Goal: Task Accomplishment & Management: Complete application form

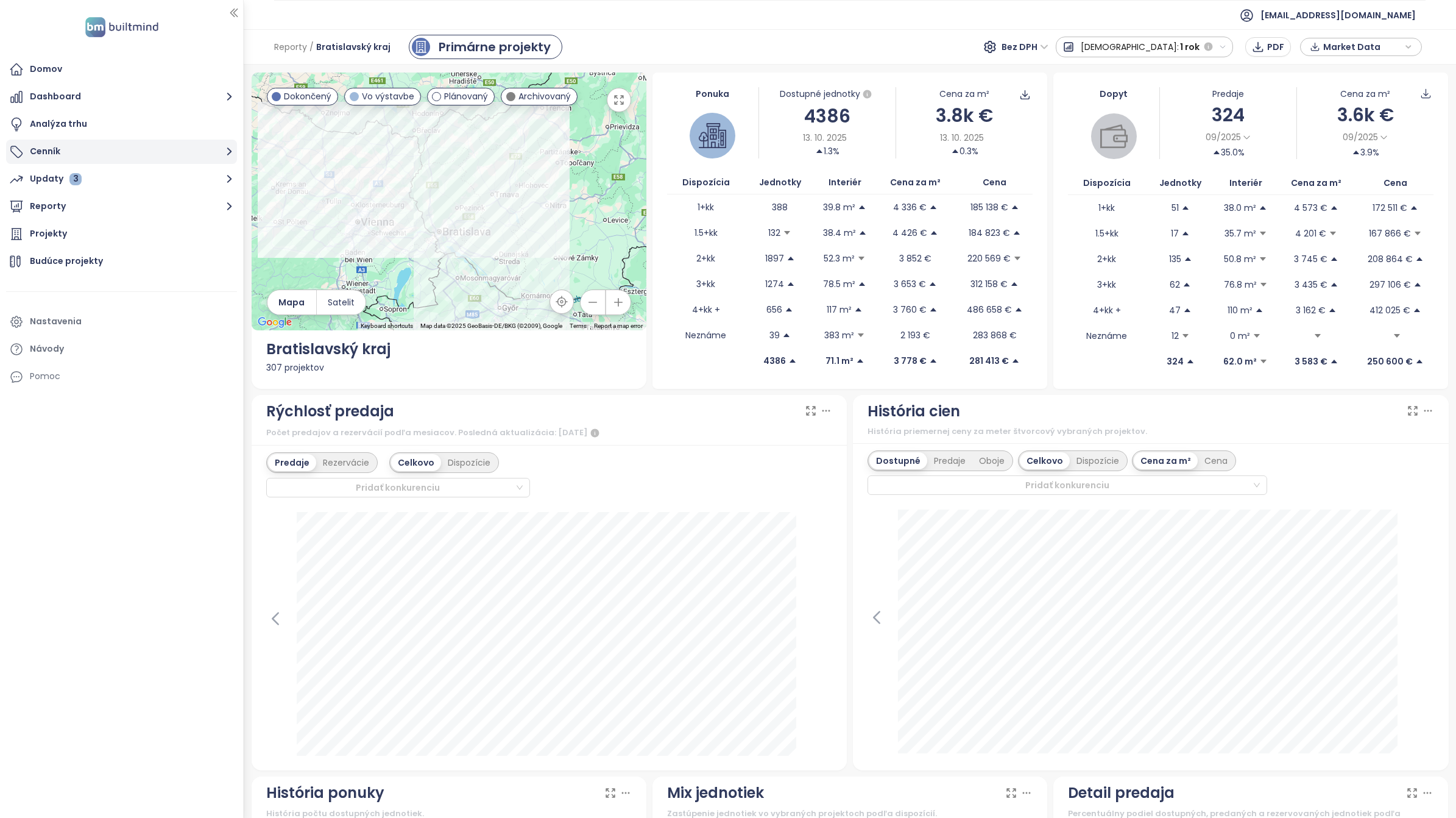
click at [59, 150] on button "Cenník" at bounding box center [121, 151] width 231 height 24
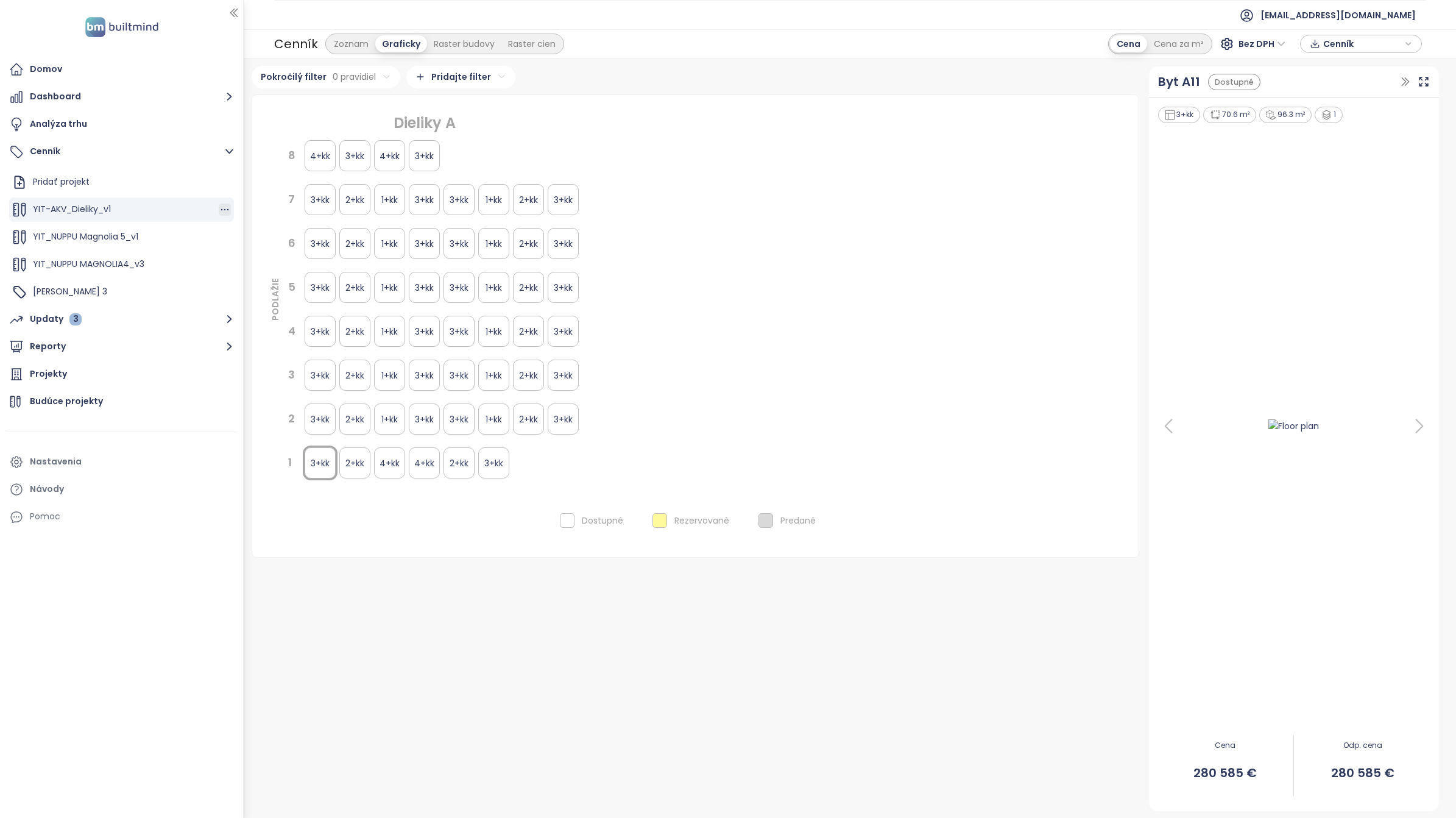
click at [219, 210] on icon "button" at bounding box center [224, 209] width 12 height 12
click at [73, 186] on div "Pridať projekt" at bounding box center [61, 181] width 57 height 15
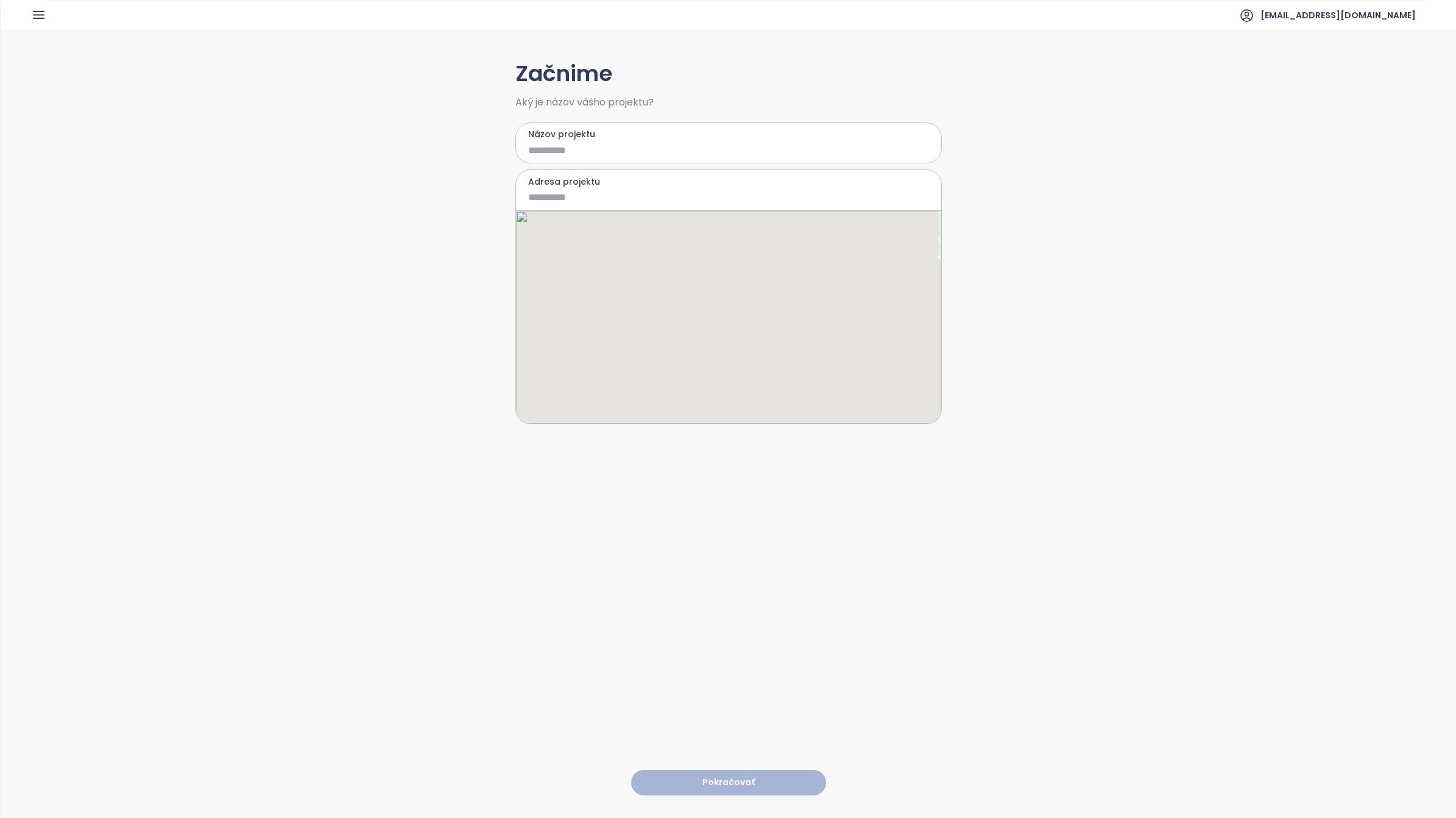
click at [612, 150] on input "Názov projektu" at bounding box center [719, 150] width 383 height 15
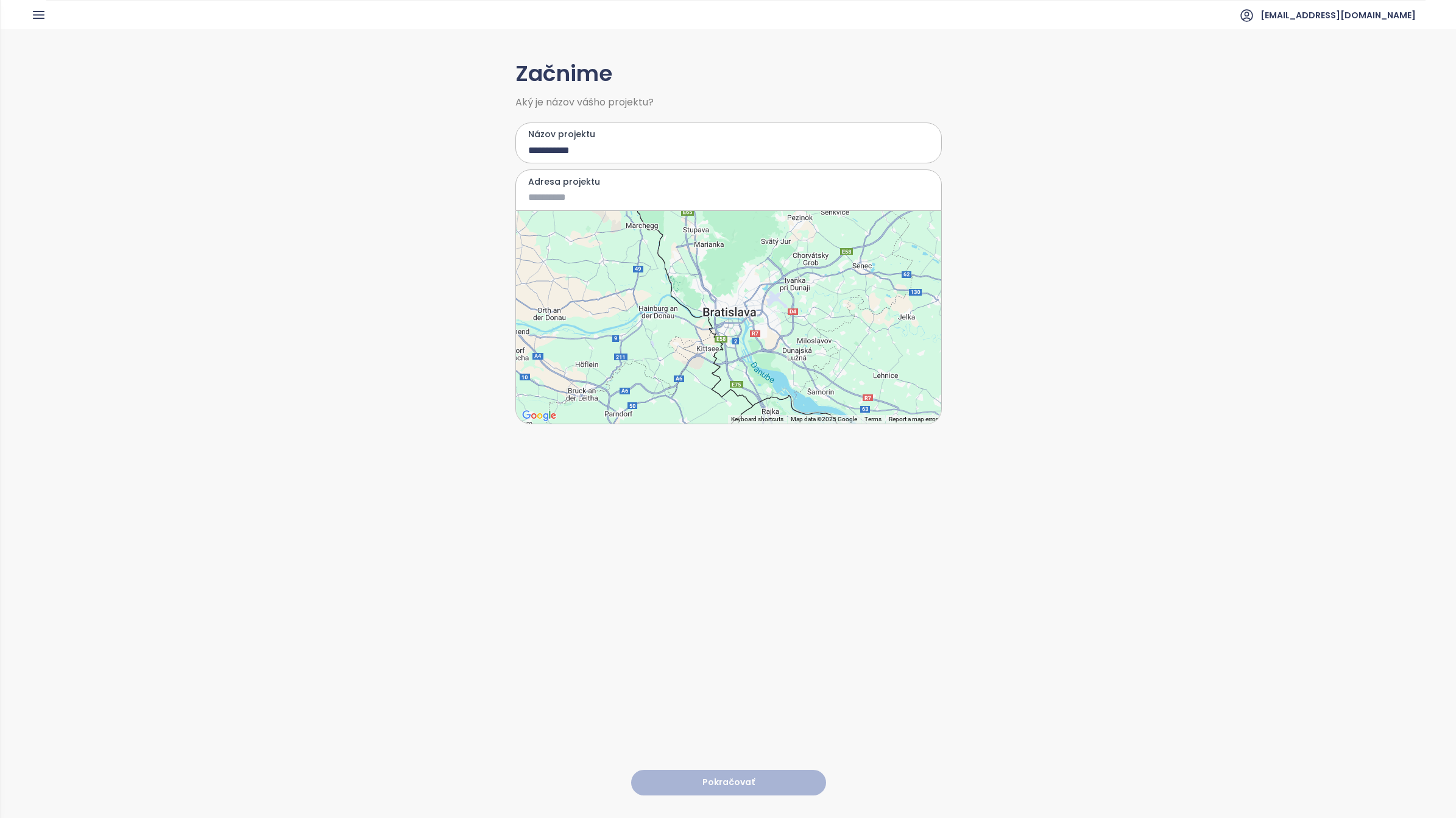
type input "**********"
click at [360, 168] on div "**********" at bounding box center [728, 423] width 1455 height 787
click at [41, 9] on icon "button" at bounding box center [38, 14] width 15 height 15
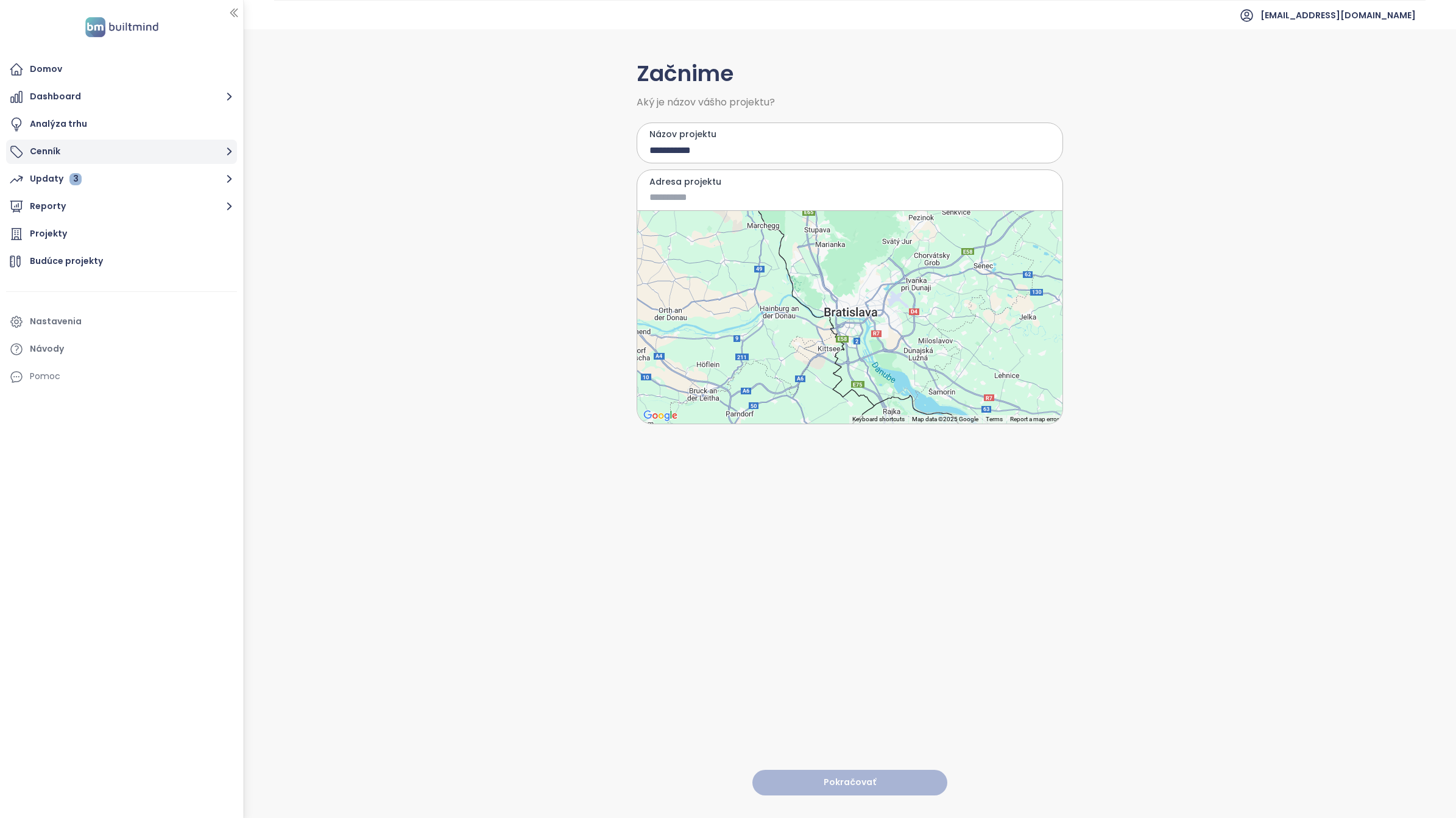
click at [225, 153] on icon "button" at bounding box center [229, 151] width 15 height 15
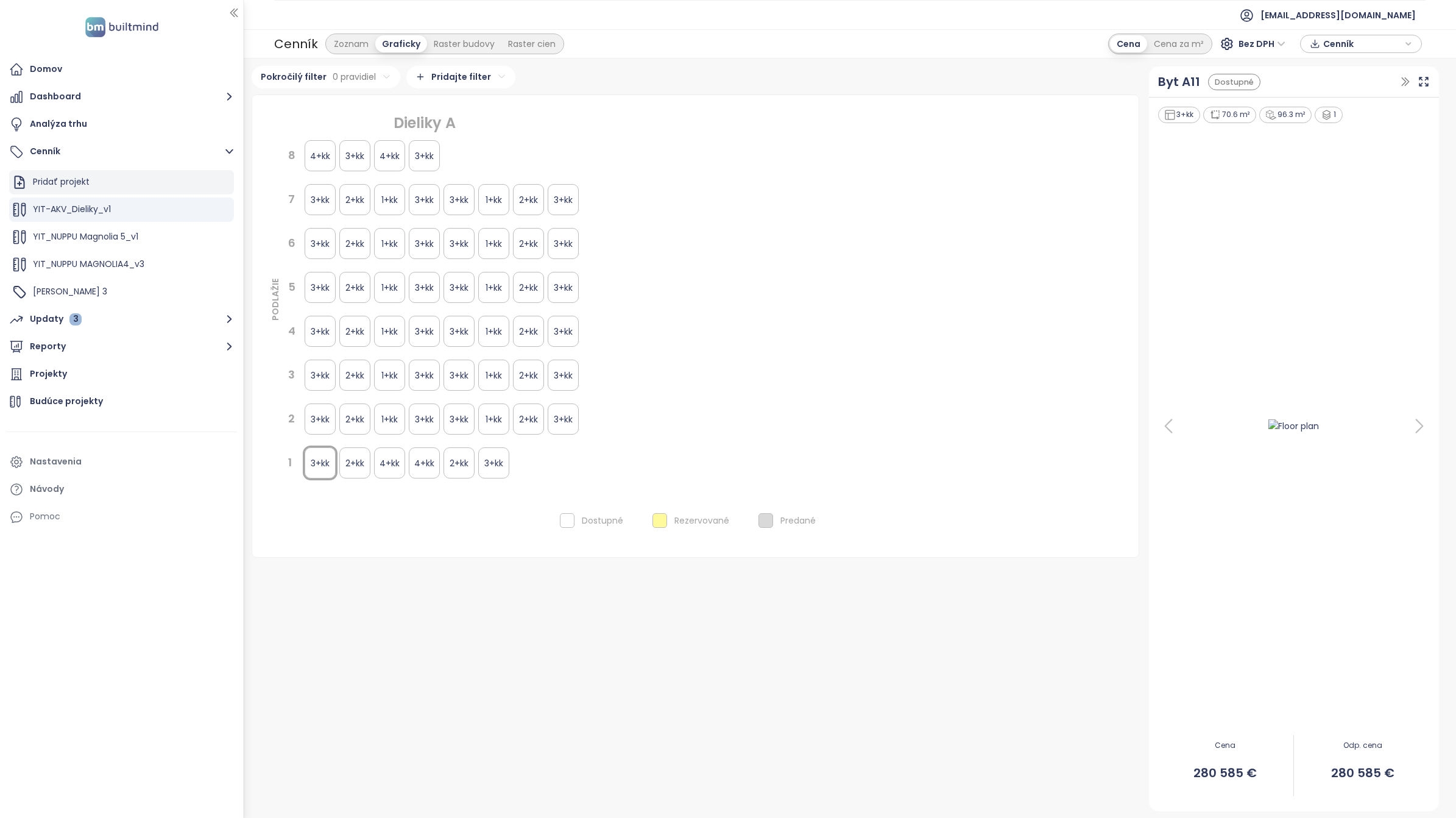
click at [98, 183] on div "Pridať projekt" at bounding box center [122, 182] width 225 height 24
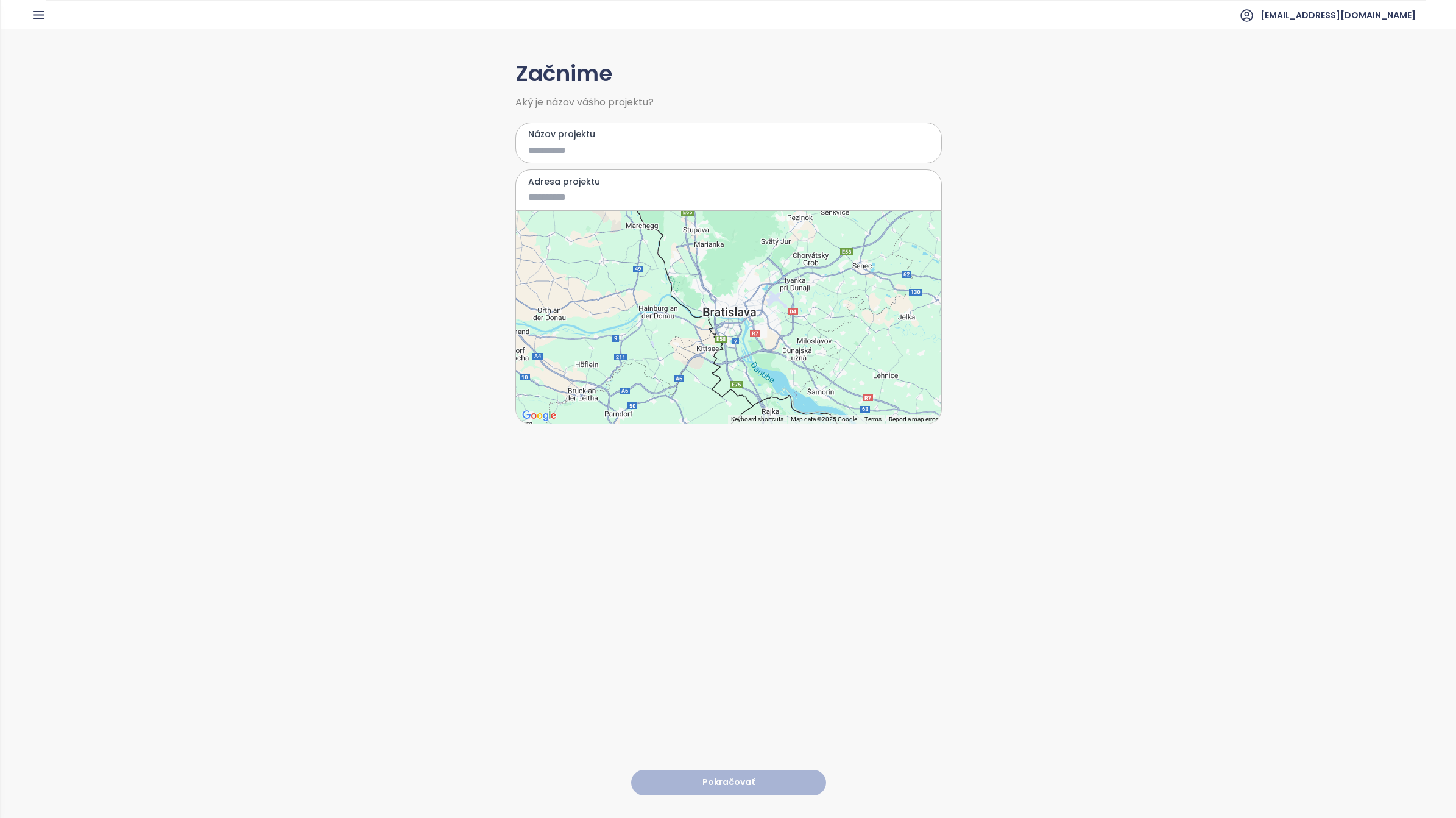
click at [35, 9] on icon "button" at bounding box center [38, 14] width 15 height 15
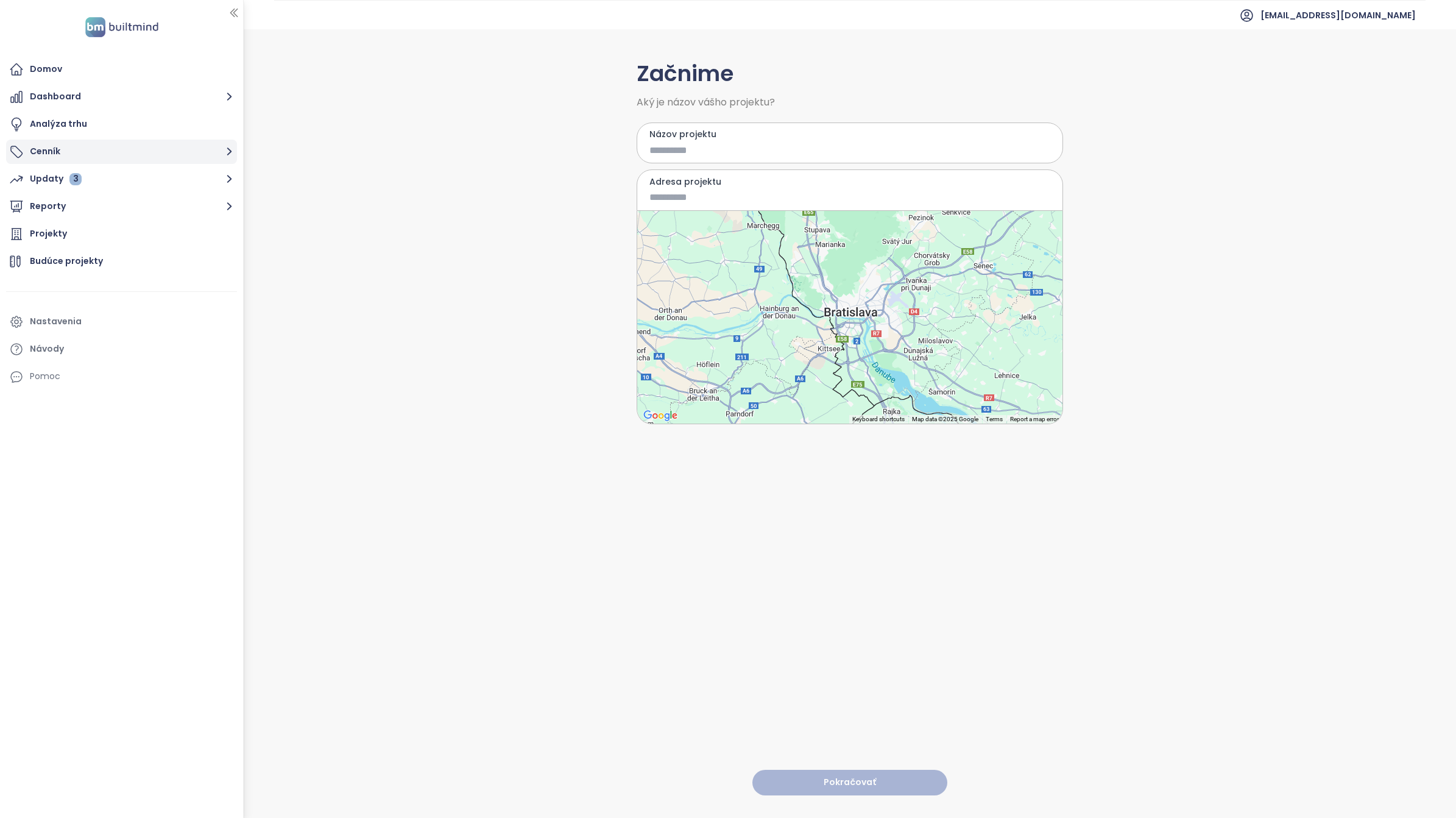
click at [129, 150] on button "Cenník" at bounding box center [121, 151] width 231 height 24
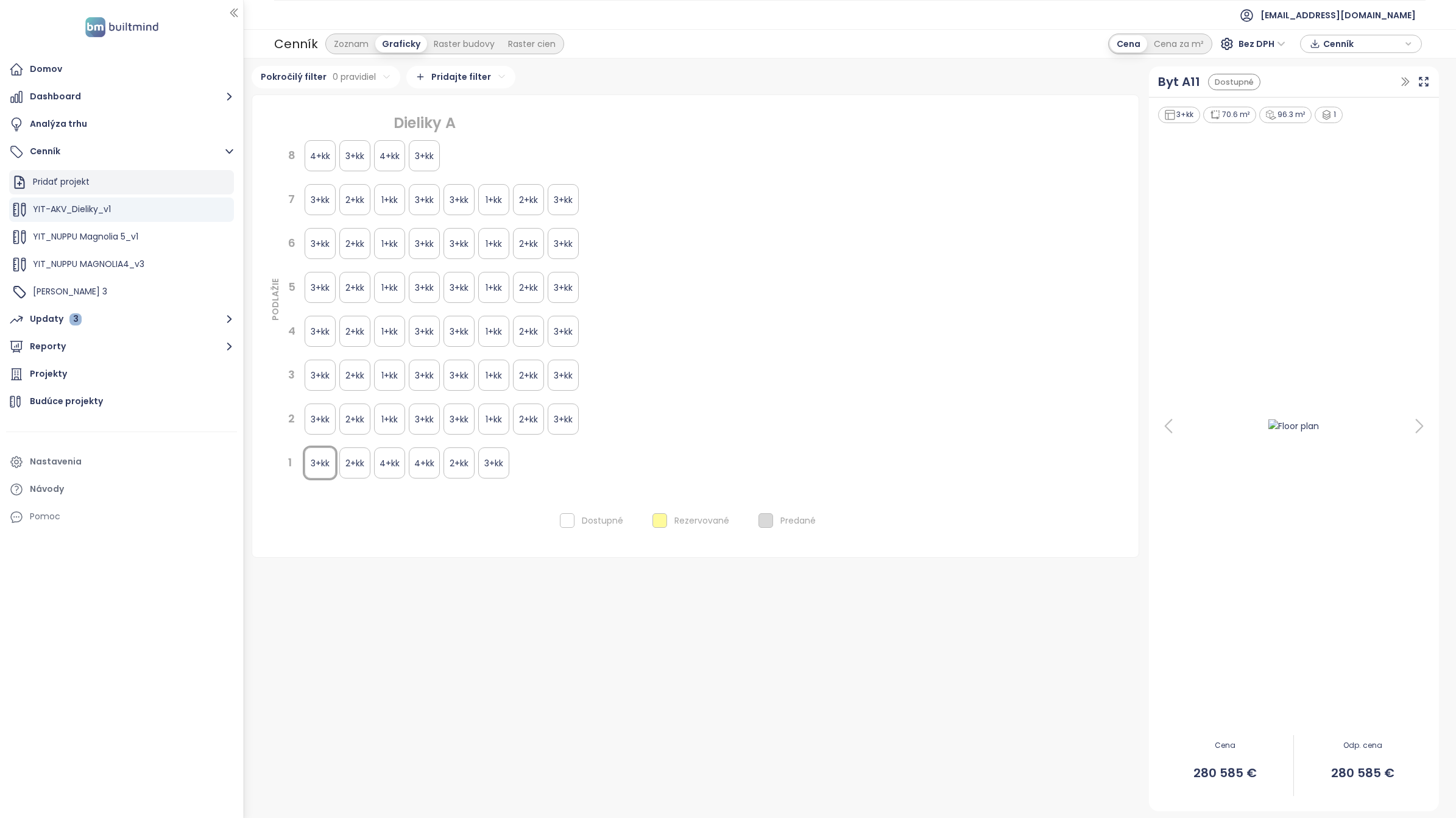
click at [60, 177] on div "Pridať projekt" at bounding box center [61, 181] width 57 height 15
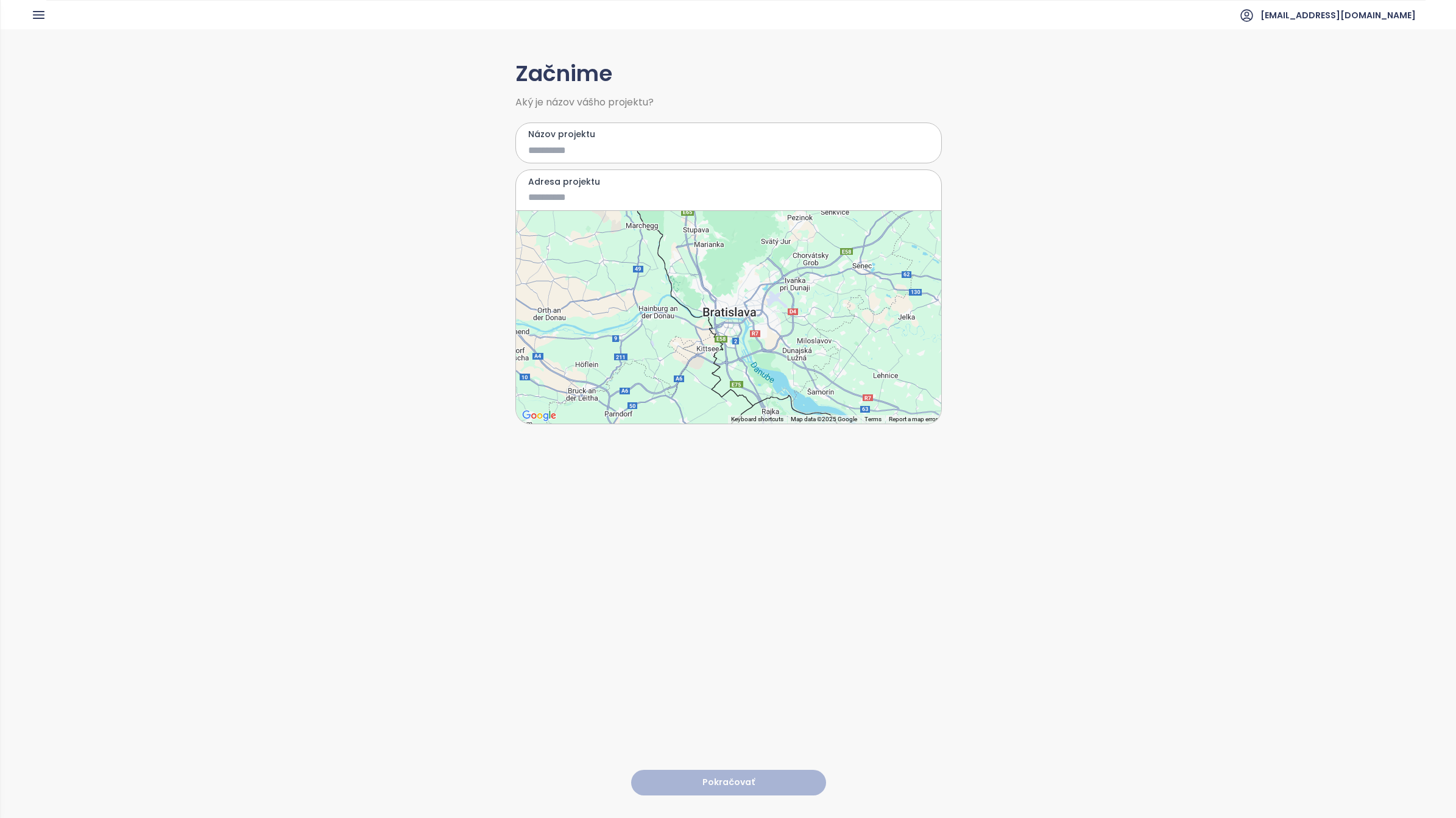
click at [570, 142] on div "Názov projektu" at bounding box center [729, 143] width 427 height 42
click at [573, 158] on div "Názov projektu" at bounding box center [729, 143] width 427 height 42
click at [573, 154] on input "Názov projektu" at bounding box center [719, 150] width 383 height 15
type input "**********"
click at [593, 204] on input "Adresa projektu" at bounding box center [719, 197] width 383 height 15
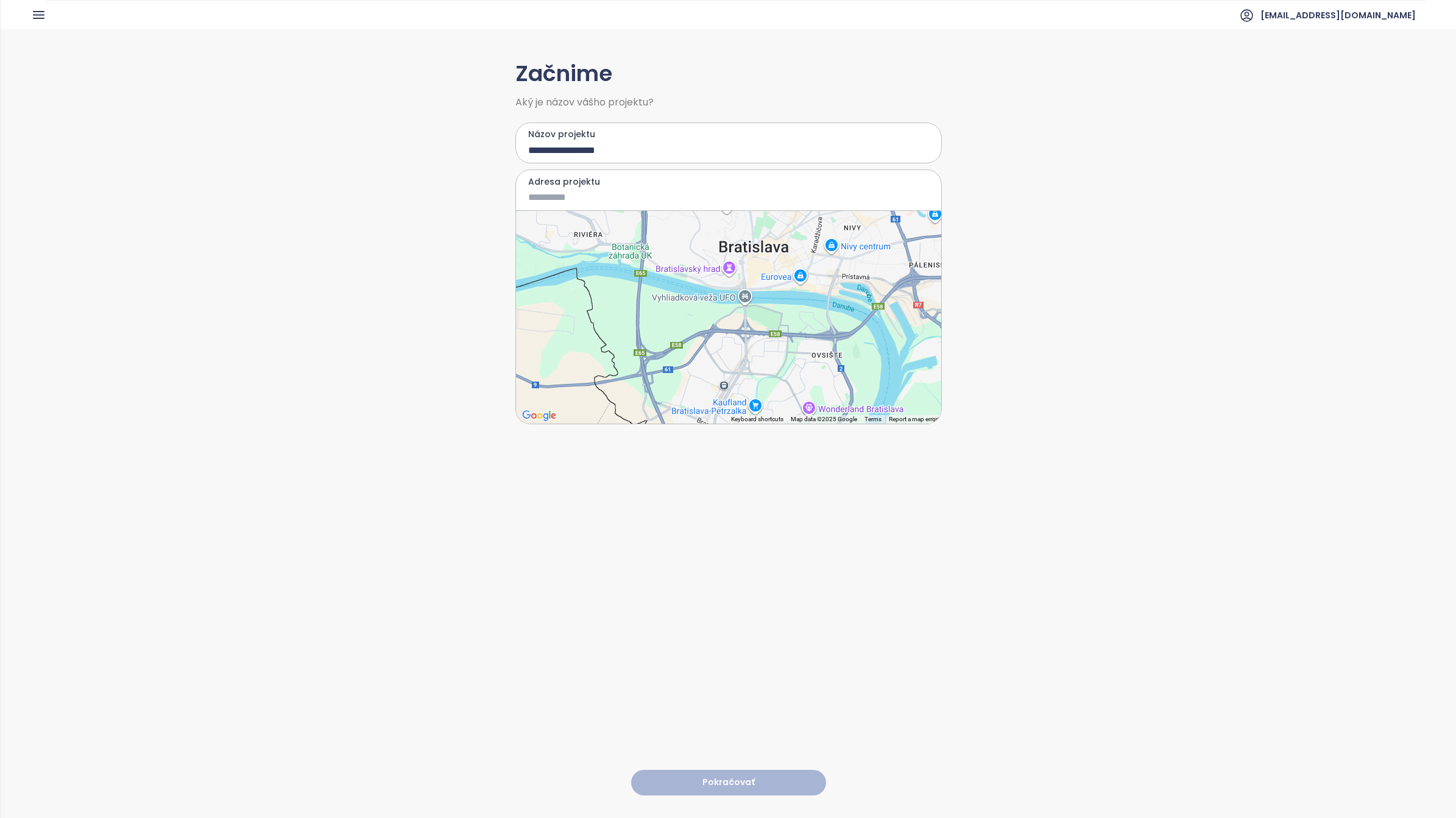
drag, startPoint x: 726, startPoint y: 259, endPoint x: 678, endPoint y: 455, distance: 201.8
click at [678, 455] on div "**********" at bounding box center [729, 423] width 427 height 787
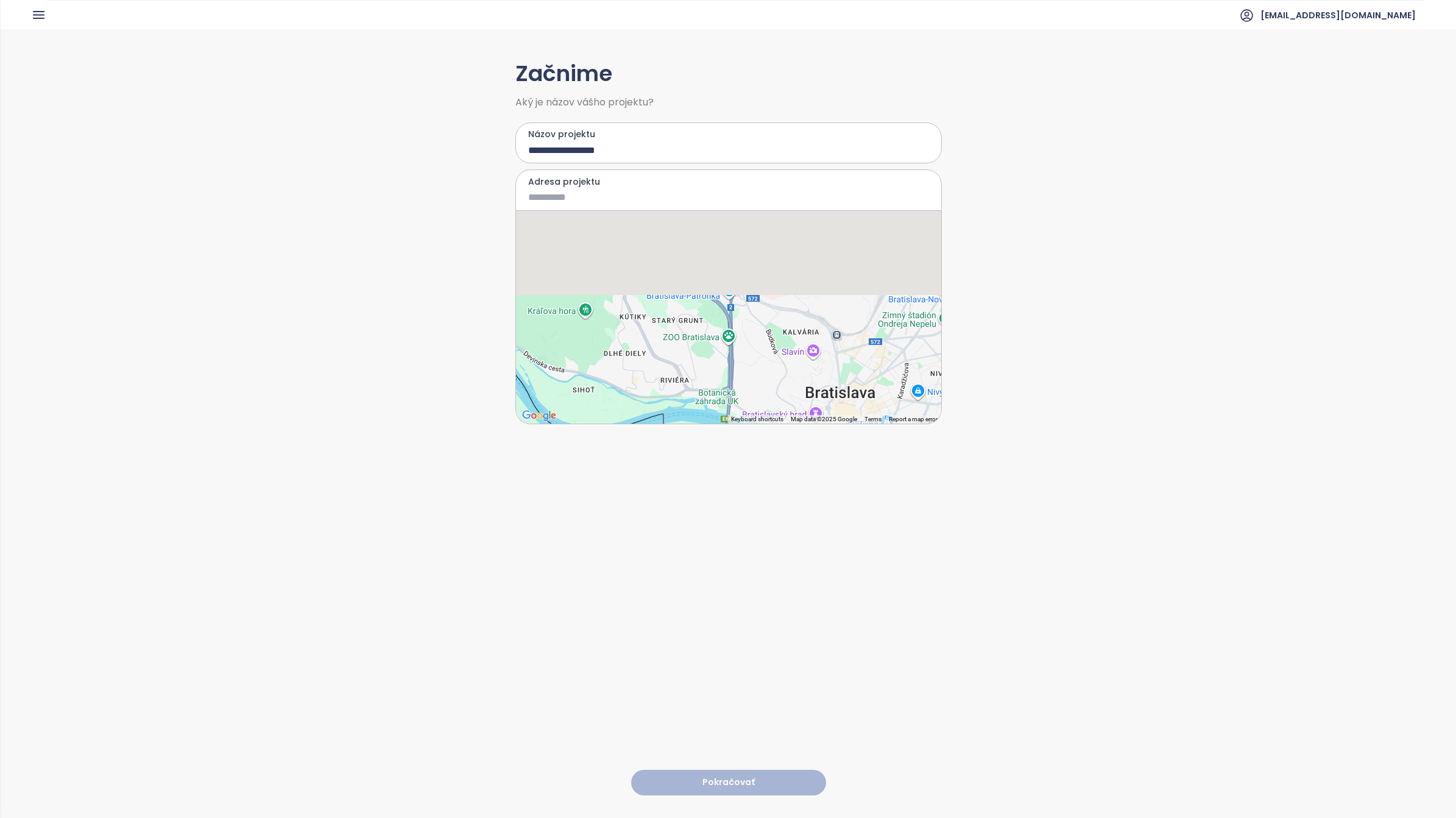
drag, startPoint x: 728, startPoint y: 276, endPoint x: 826, endPoint y: 442, distance: 192.8
click at [826, 442] on div "**********" at bounding box center [729, 423] width 427 height 787
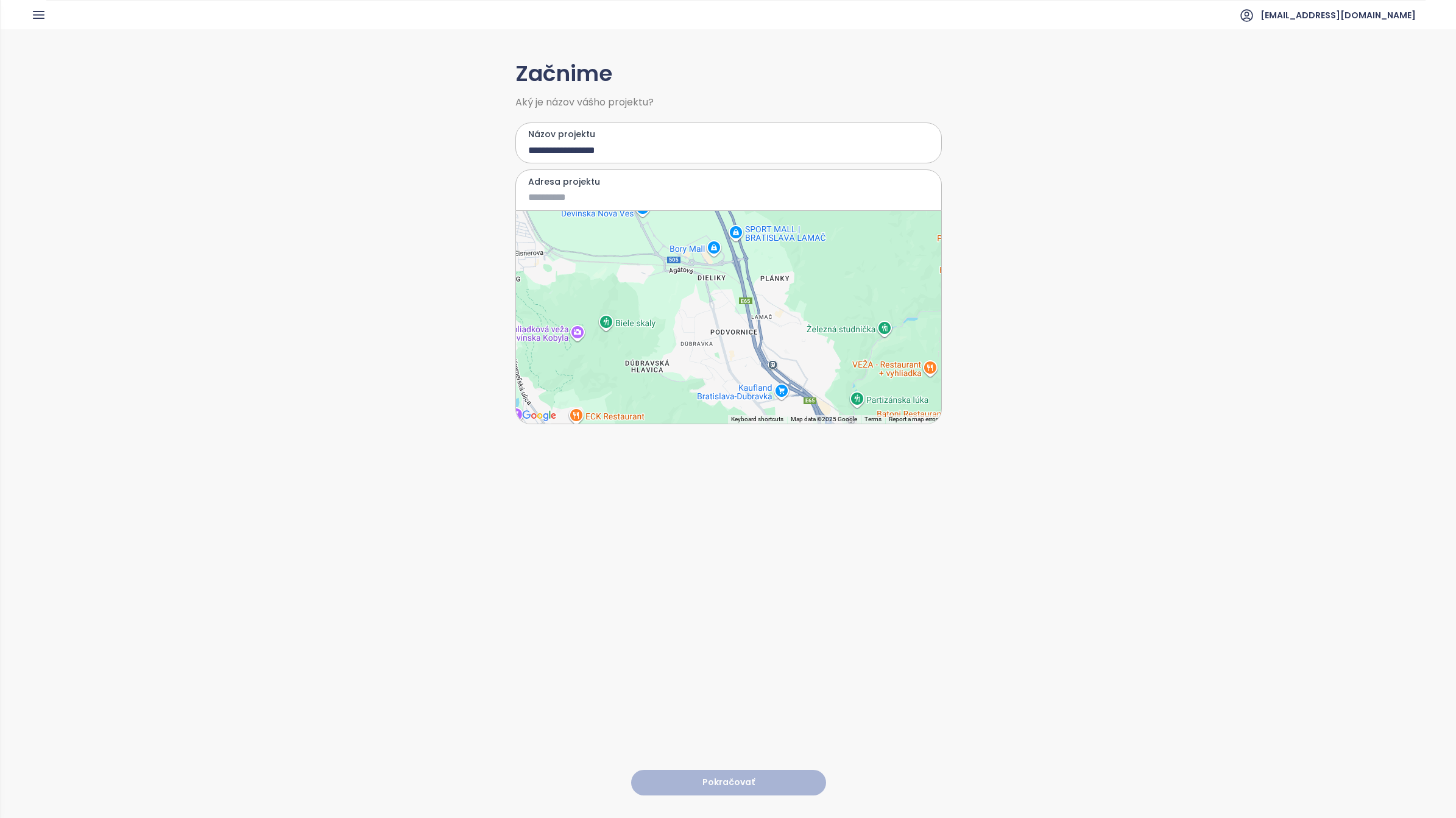
drag, startPoint x: 737, startPoint y: 296, endPoint x: 847, endPoint y: 430, distance: 173.4
click at [847, 430] on div "**********" at bounding box center [729, 423] width 427 height 787
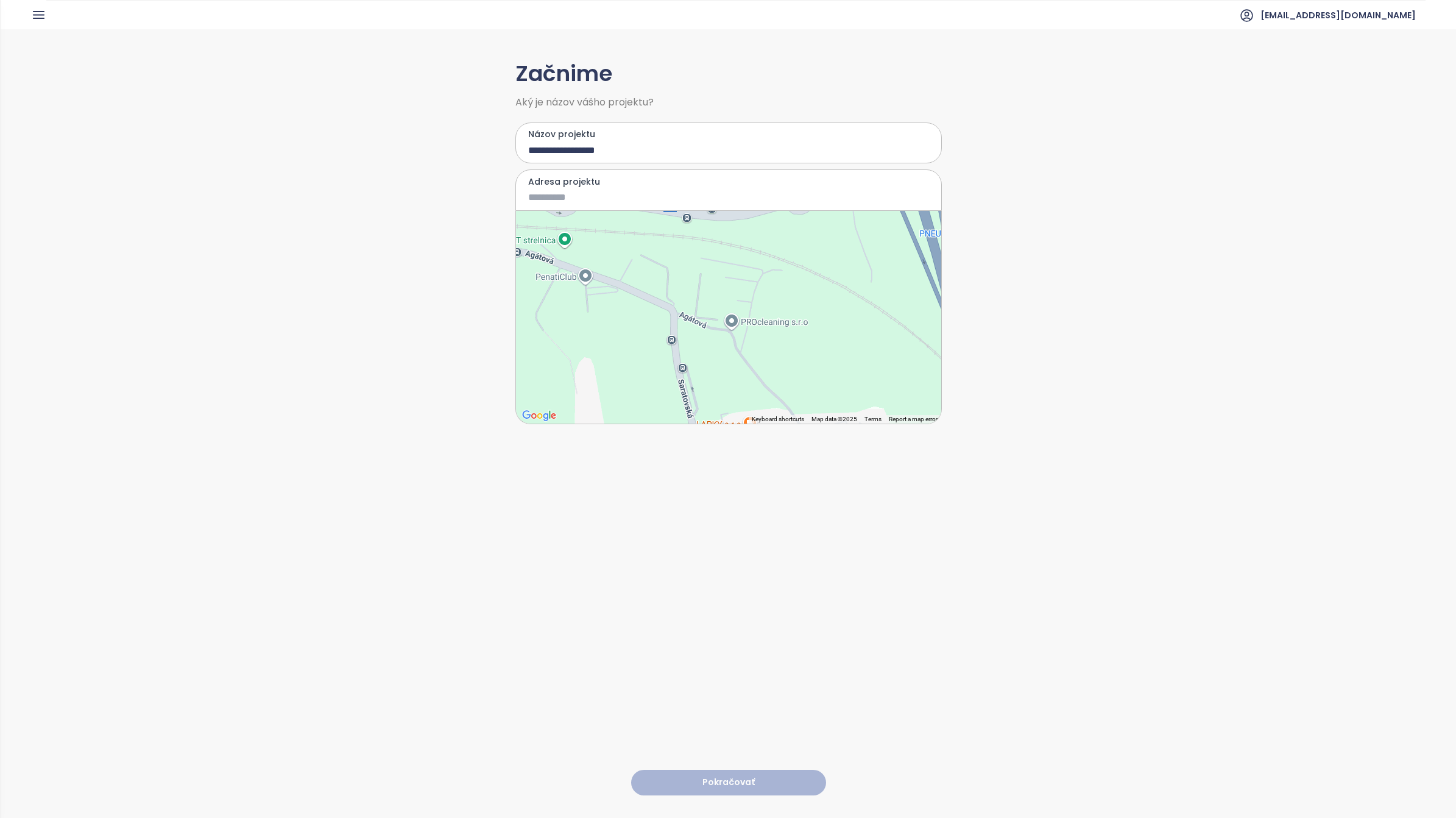
drag, startPoint x: 712, startPoint y: 264, endPoint x: 762, endPoint y: 398, distance: 143.0
click at [762, 398] on div at bounding box center [728, 317] width 425 height 213
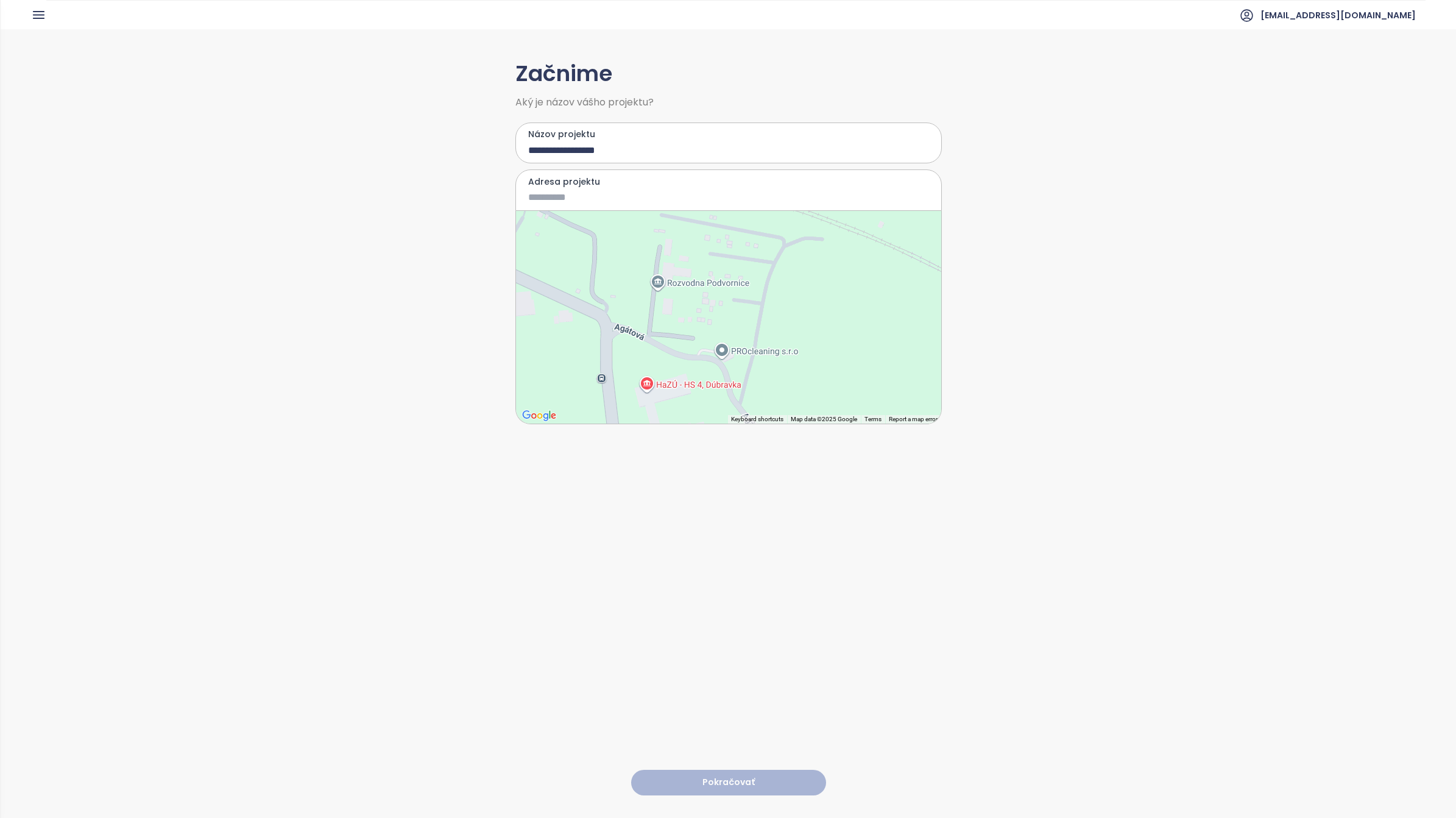
click at [745, 373] on div at bounding box center [728, 317] width 425 height 213
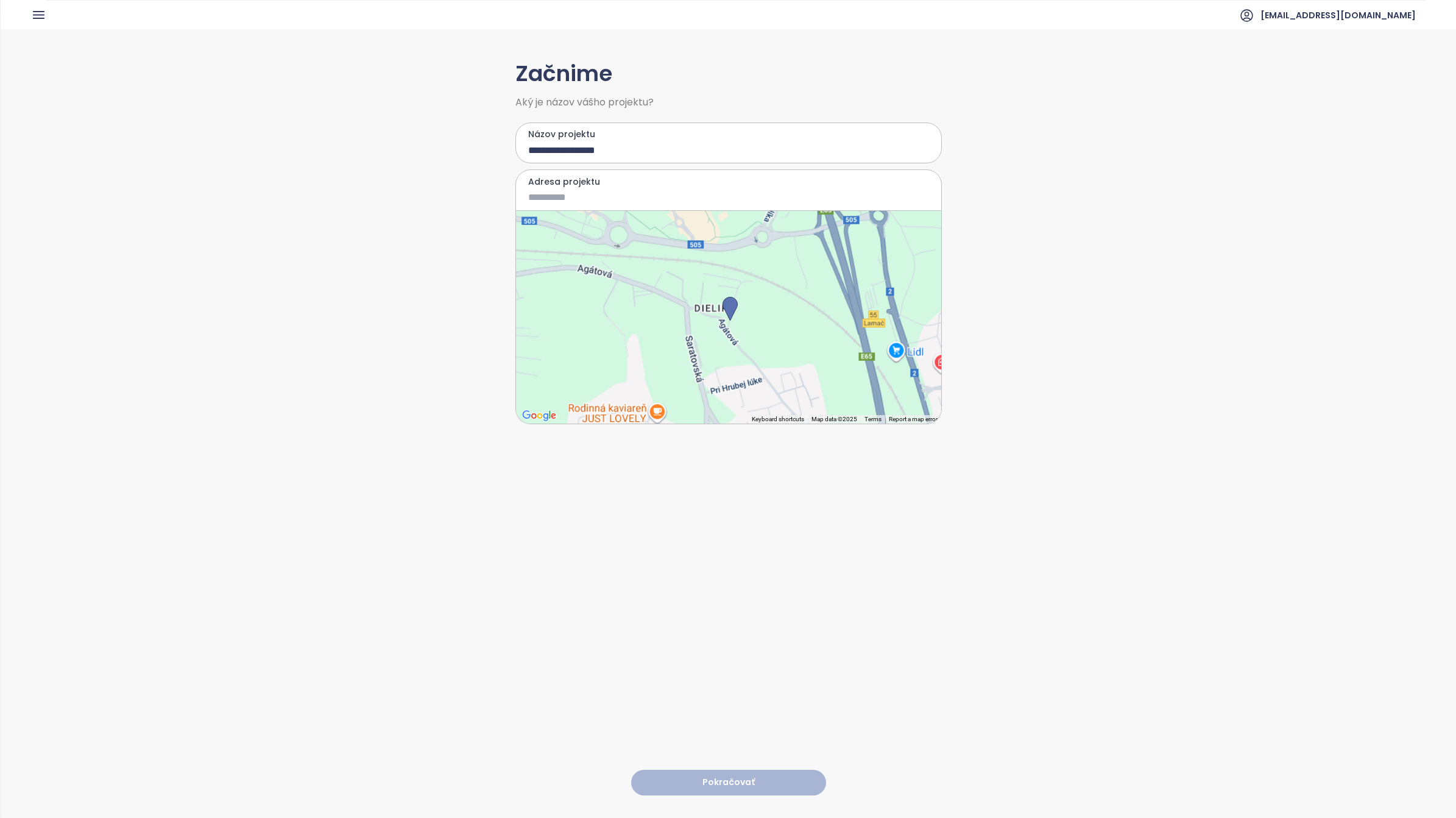
type input "**********"
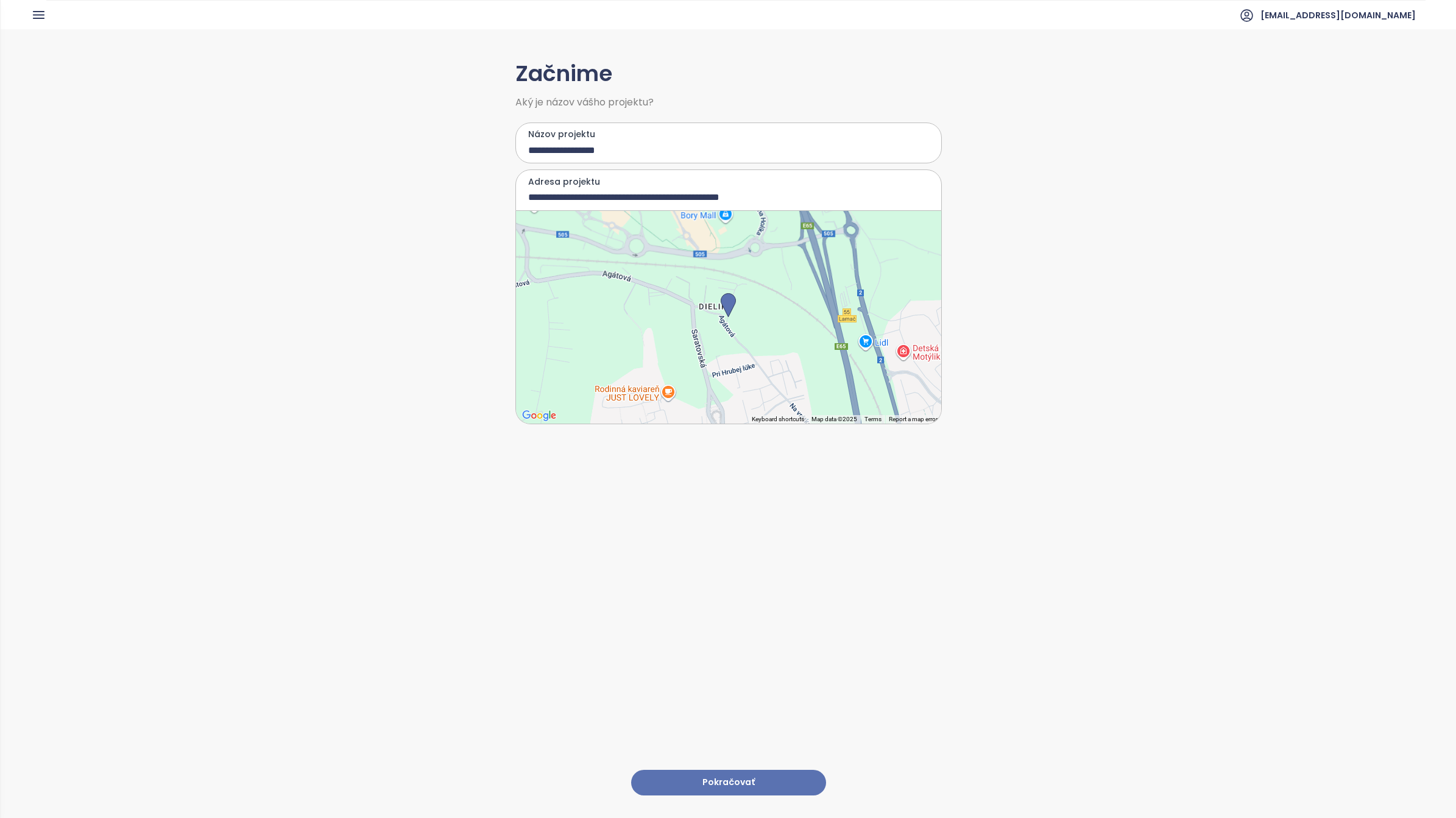
click at [725, 772] on button "Pokračovať" at bounding box center [729, 782] width 195 height 26
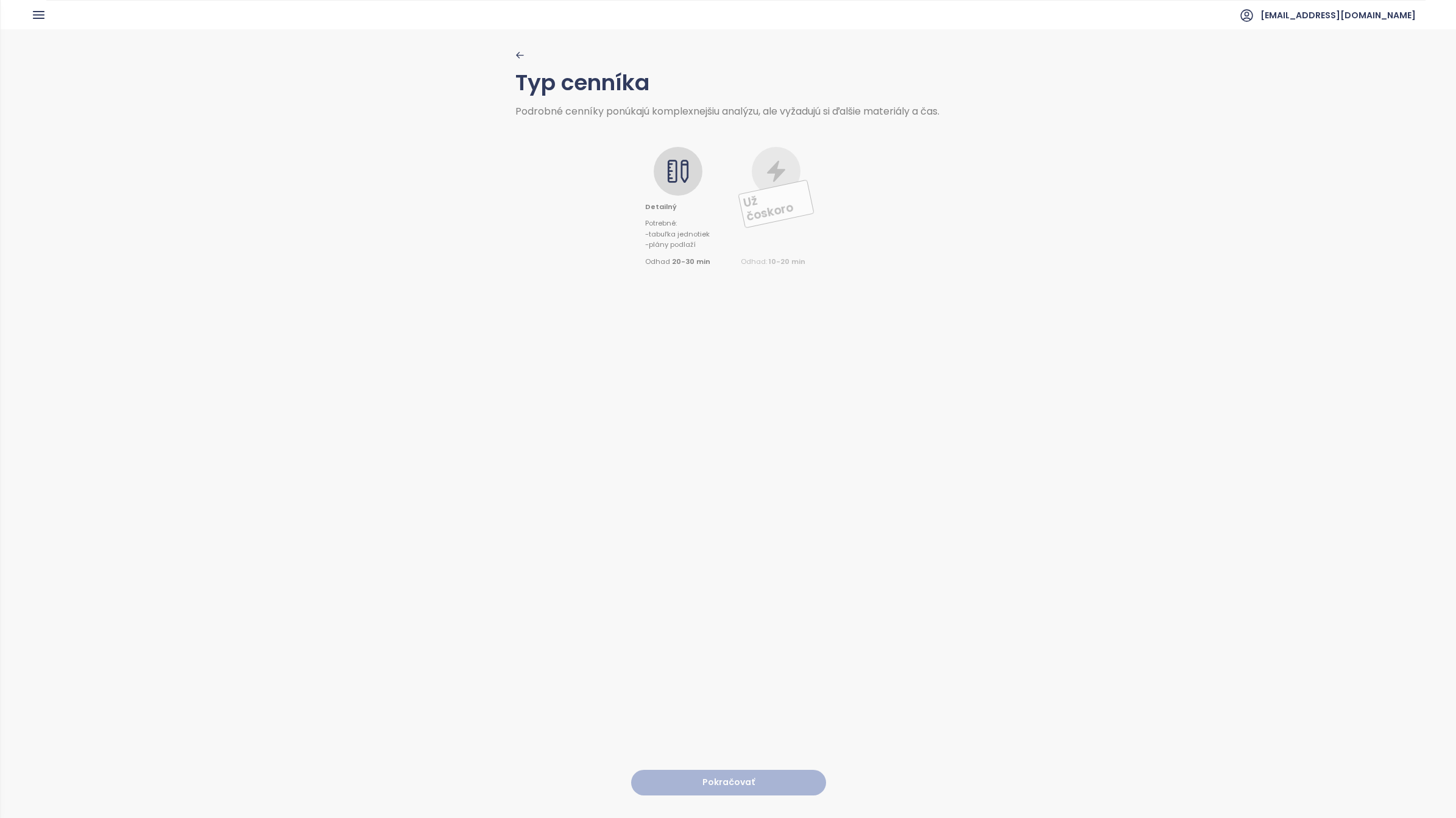
click at [687, 178] on div at bounding box center [678, 172] width 49 height 49
click at [711, 769] on button "Pokračovať" at bounding box center [729, 782] width 195 height 26
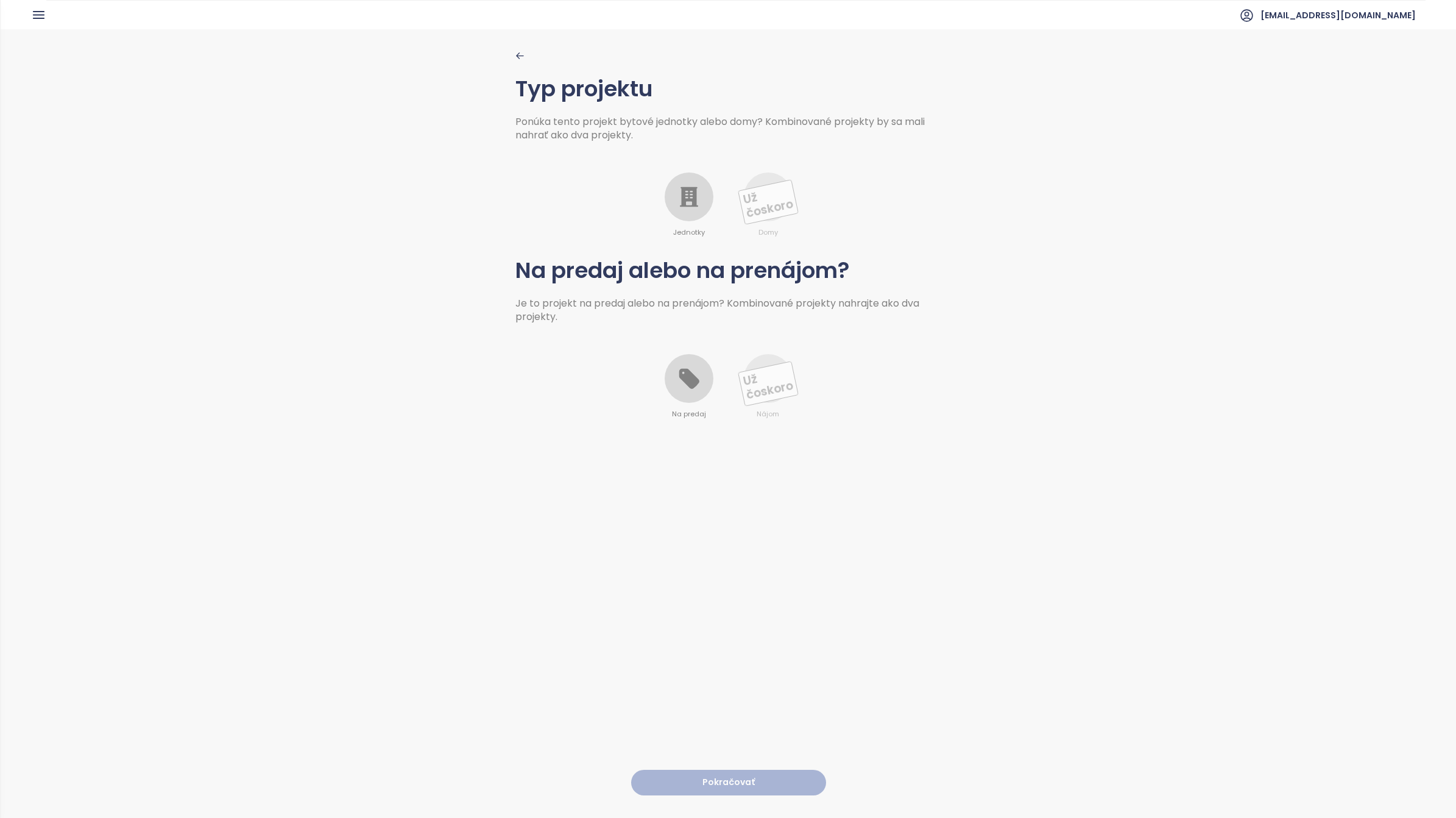
click at [693, 198] on icon at bounding box center [689, 196] width 24 height 24
click at [694, 372] on icon at bounding box center [689, 378] width 24 height 24
click at [715, 769] on button "Pokračovať" at bounding box center [729, 782] width 195 height 26
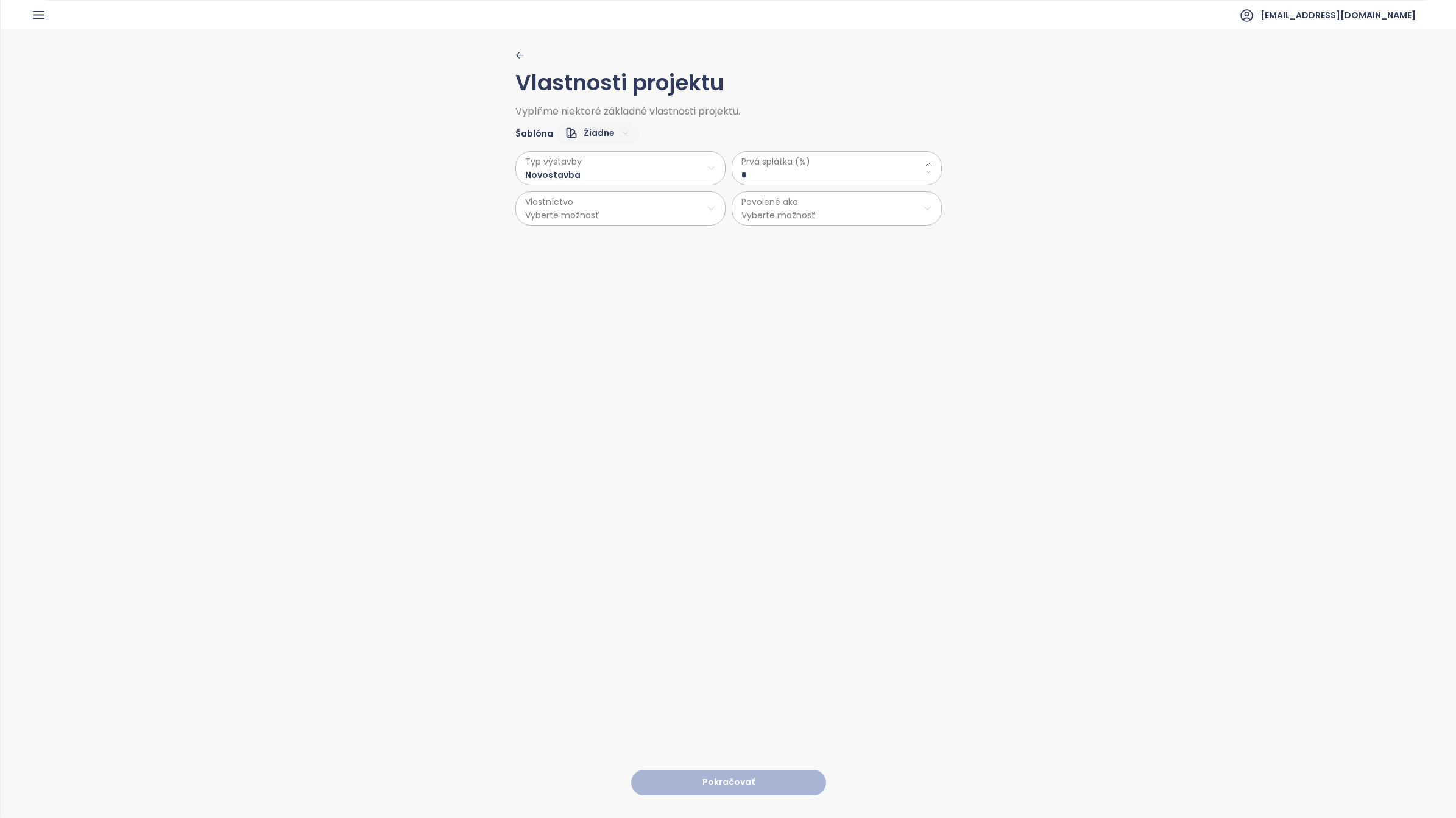
click at [585, 176] on html "Domov Dashboard Analýza trhu Cenník Updaty 3 Reporty Projekty Budúce projekty N…" at bounding box center [728, 409] width 1456 height 818
click at [562, 198] on span "Novostavba" at bounding box center [615, 198] width 203 height 17
click at [844, 171] on \(\%\) "*" at bounding box center [837, 175] width 190 height 13
type \(\%\) "**"
click at [631, 208] on html "Domov Dashboard Analýza trhu Cenník Updaty 3 Reporty Projekty Budúce projekty N…" at bounding box center [728, 409] width 1456 height 818
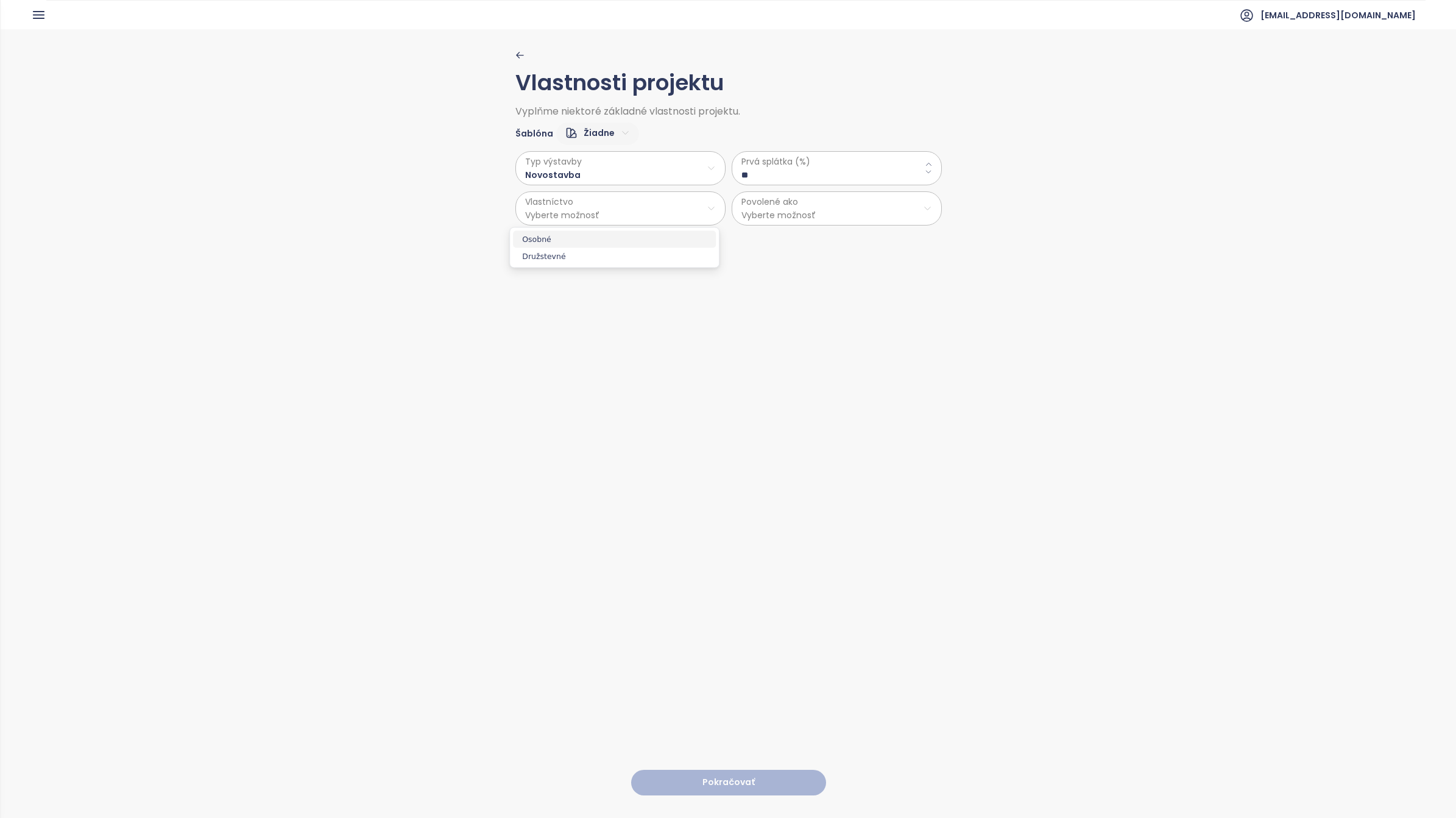
click at [559, 238] on span "Osobné" at bounding box center [615, 239] width 203 height 17
click at [804, 217] on html "Domov Dashboard Analýza trhu Cenník Updaty 3 Reporty Projekty Budúce projekty N…" at bounding box center [728, 409] width 1456 height 818
click at [756, 239] on span "Byty" at bounding box center [830, 239] width 203 height 17
click at [704, 772] on button "Pokračovať" at bounding box center [729, 782] width 195 height 26
click at [595, 166] on html "Domov Dashboard Analýza trhu Cenník Updaty 3 Reporty Projekty Budúce projekty N…" at bounding box center [728, 409] width 1456 height 818
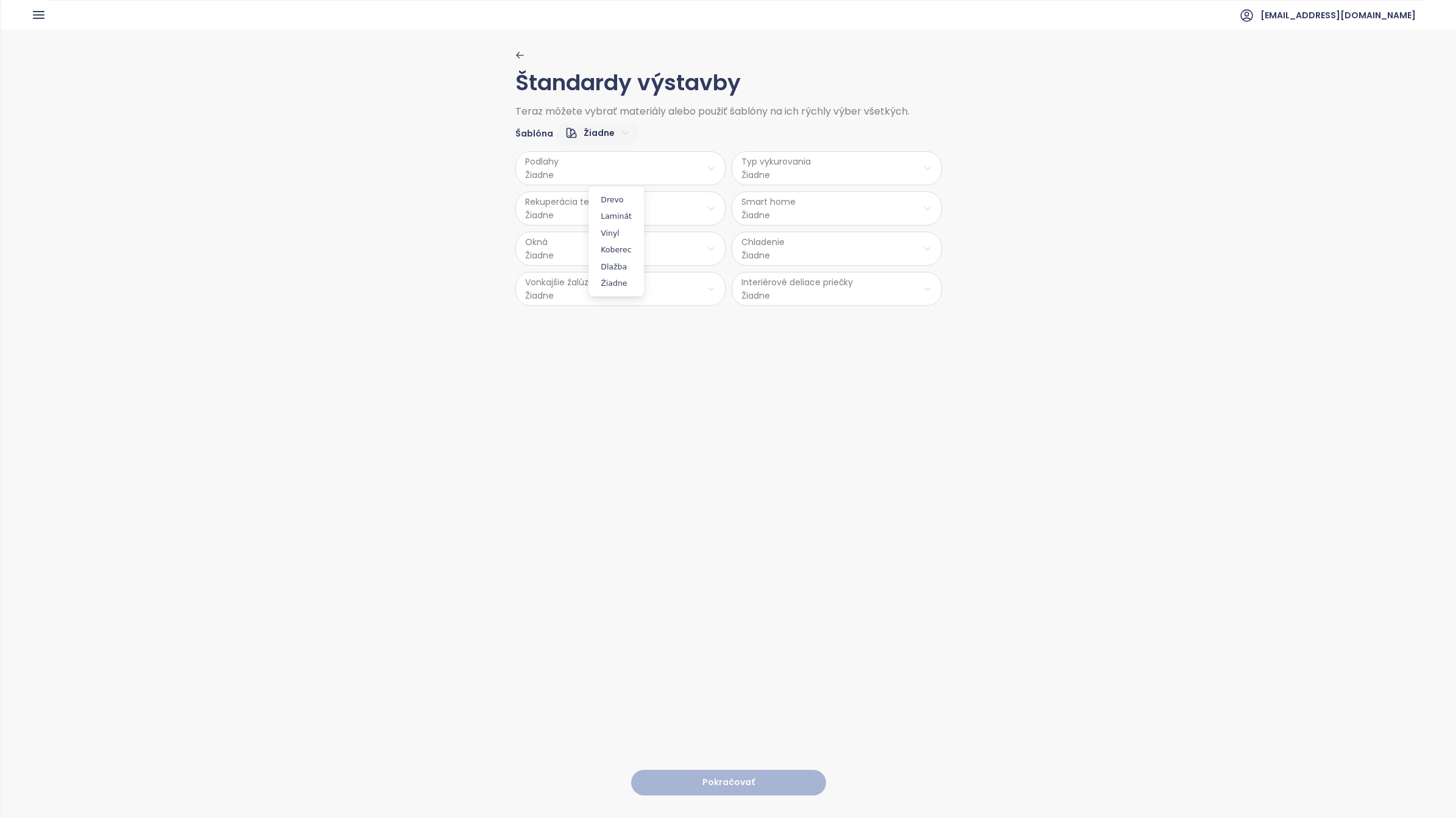
click at [615, 235] on span "Vinyl" at bounding box center [615, 234] width 50 height 17
click at [784, 171] on html "Domov Dashboard Analýza trhu Cenník Updaty 3 Reporty Projekty Budúce projekty N…" at bounding box center [728, 409] width 1456 height 818
click at [826, 235] on span "Radiátory" at bounding box center [835, 234] width 88 height 17
click at [637, 212] on html "Domov Dashboard Analýza trhu Cenník Updaty 3 Reporty Projekty Budúce projekty N…" at bounding box center [728, 409] width 1456 height 818
click at [622, 257] on span "Nie" at bounding box center [615, 257] width 33 height 17
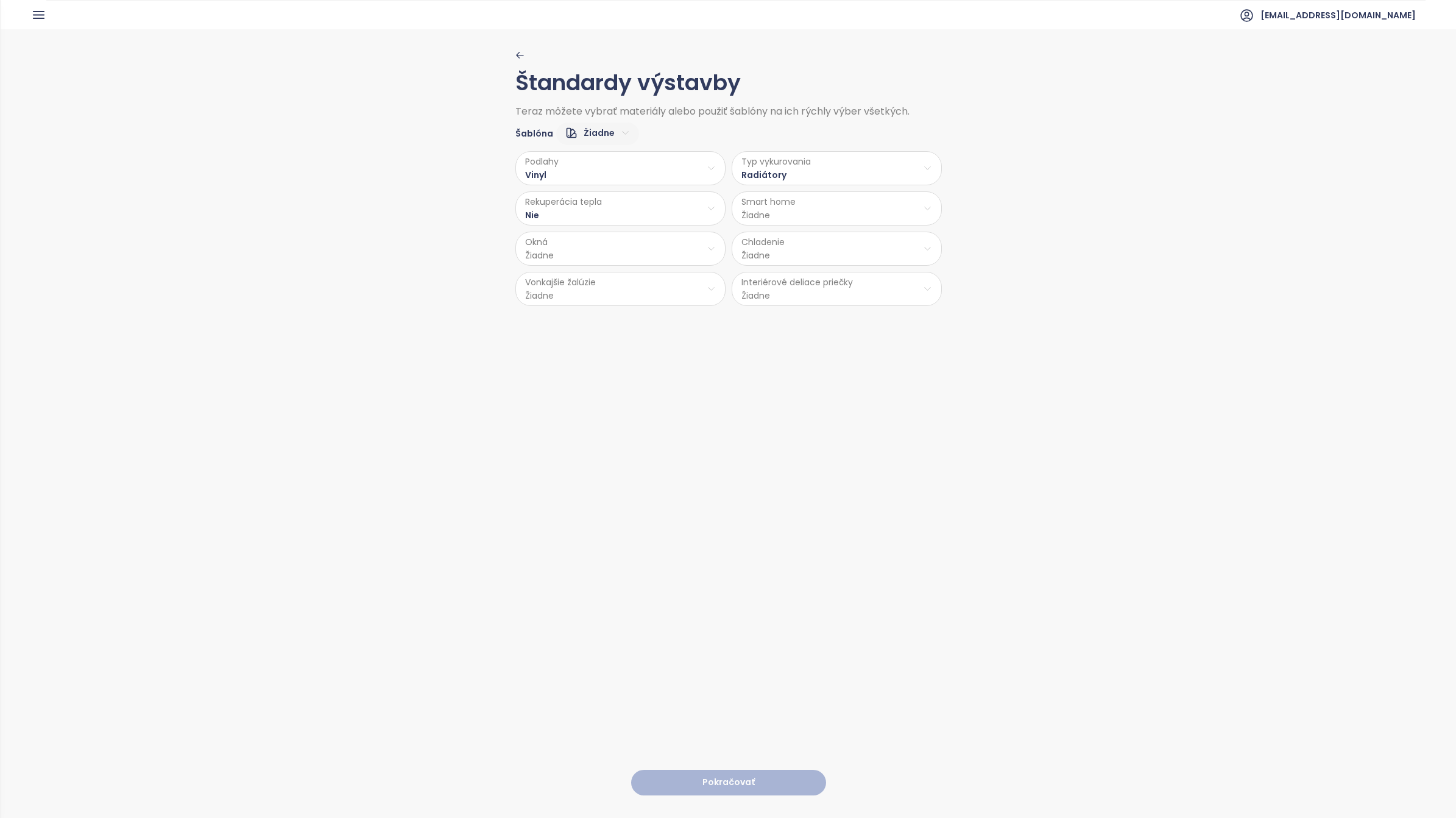
click at [803, 220] on html "Domov Dashboard Analýza trhu Cenník Updaty 3 Reporty Projekty Budúce projekty N…" at bounding box center [728, 409] width 1456 height 818
click at [839, 260] on span "Nie" at bounding box center [831, 257] width 33 height 17
click at [666, 239] on html "Domov Dashboard Analýza trhu Cenník Updaty 3 Reporty Projekty Budúce projekty N…" at bounding box center [728, 409] width 1456 height 818
click at [606, 349] on span "PVC" at bounding box center [616, 347] width 64 height 17
click at [839, 253] on html "Domov Dashboard Analýza trhu Cenník Updaty 3 Reporty Projekty Budúce projekty N…" at bounding box center [728, 409] width 1456 height 818
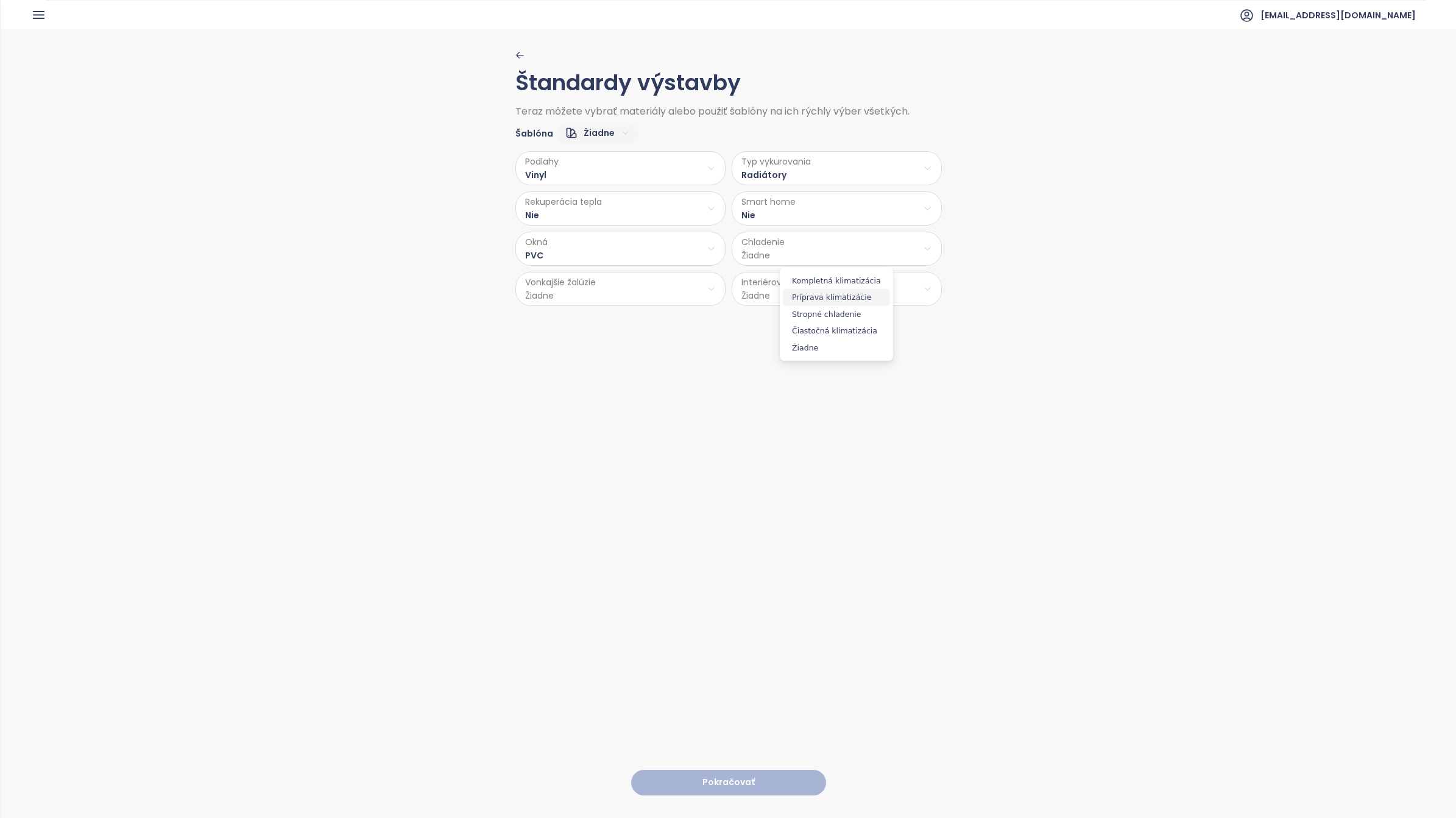
click at [833, 299] on span "Príprava klimatizácie" at bounding box center [836, 298] width 107 height 17
click at [623, 292] on html "Domov Dashboard Analýza trhu Cenník Updaty 3 Reporty Projekty Budúce projekty N…" at bounding box center [728, 409] width 1456 height 818
click at [616, 339] on span "Príprava" at bounding box center [615, 338] width 50 height 17
click at [820, 296] on html "Domov Dashboard Analýza trhu Cenník Updaty 3 Reporty Projekty Budúce projekty N…" at bounding box center [728, 409] width 1456 height 818
click at [824, 352] on span "Sadrokartón" at bounding box center [833, 355] width 65 height 17
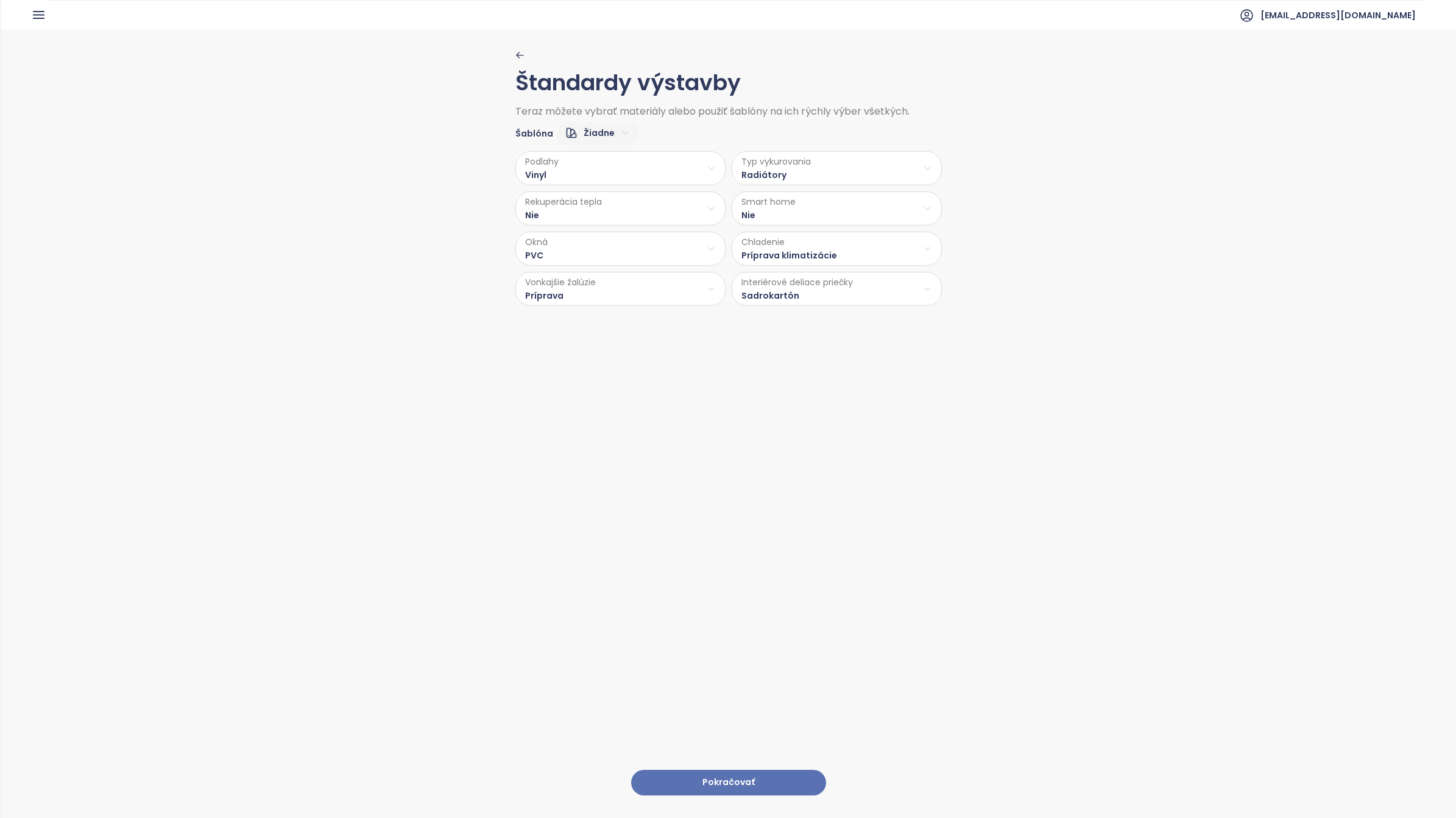
click at [728, 769] on button "Pokračovať" at bounding box center [729, 782] width 195 height 26
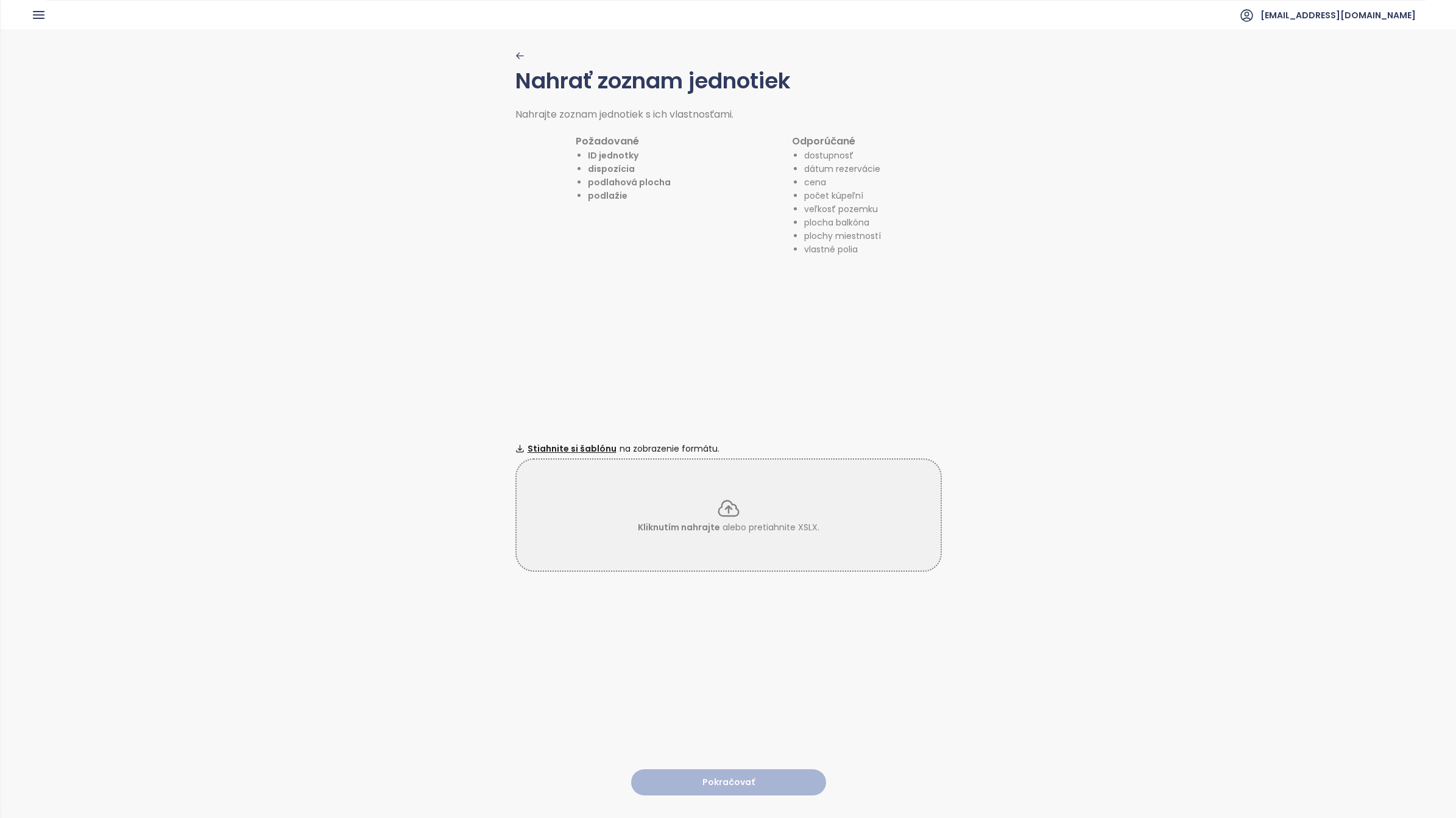
click at [716, 503] on icon at bounding box center [728, 508] width 24 height 24
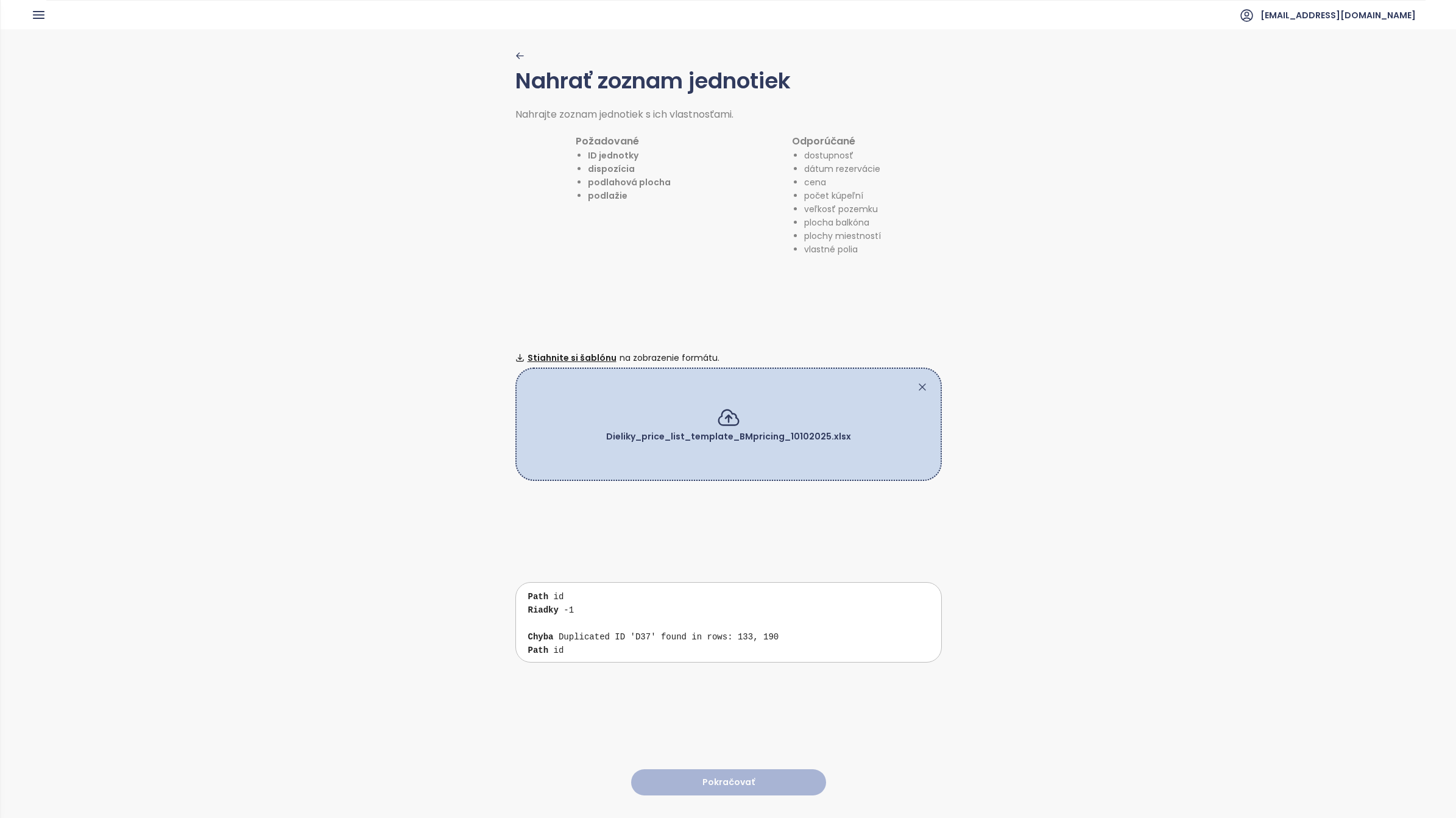
scroll to position [224, 0]
click at [916, 381] on icon at bounding box center [922, 387] width 12 height 12
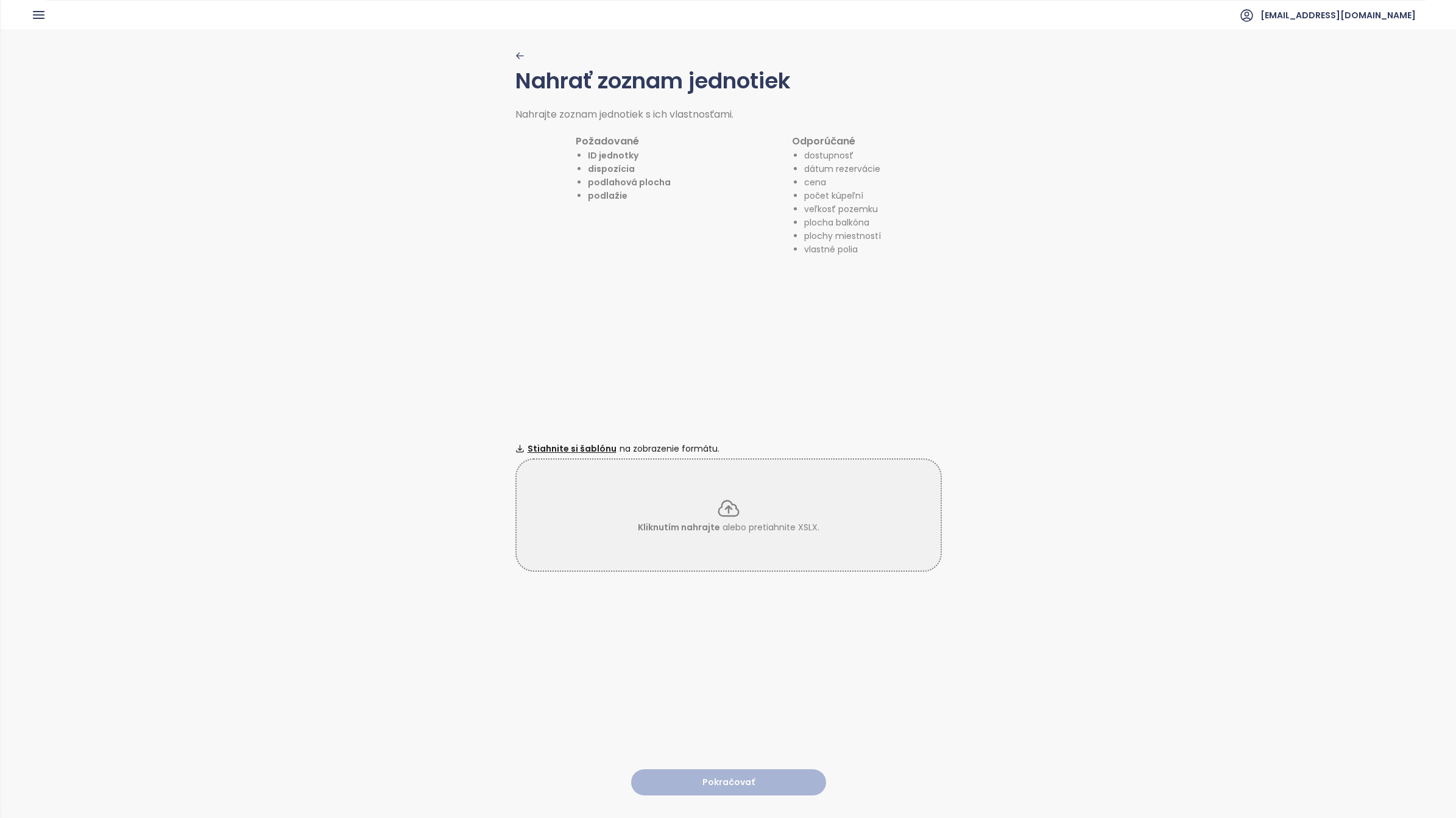
click at [719, 502] on icon at bounding box center [728, 508] width 24 height 24
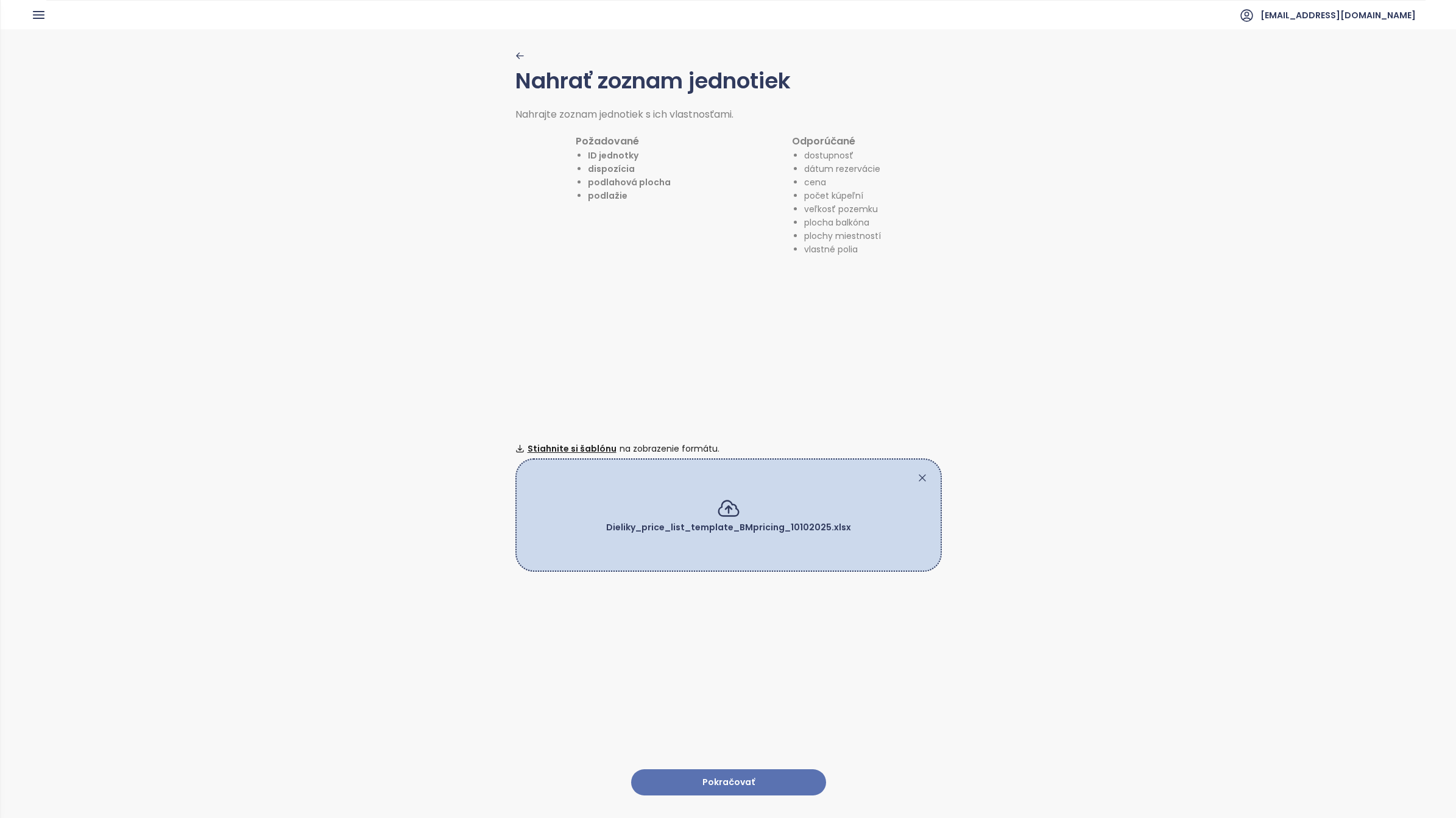
click at [719, 769] on button "Pokračovať" at bounding box center [729, 782] width 195 height 26
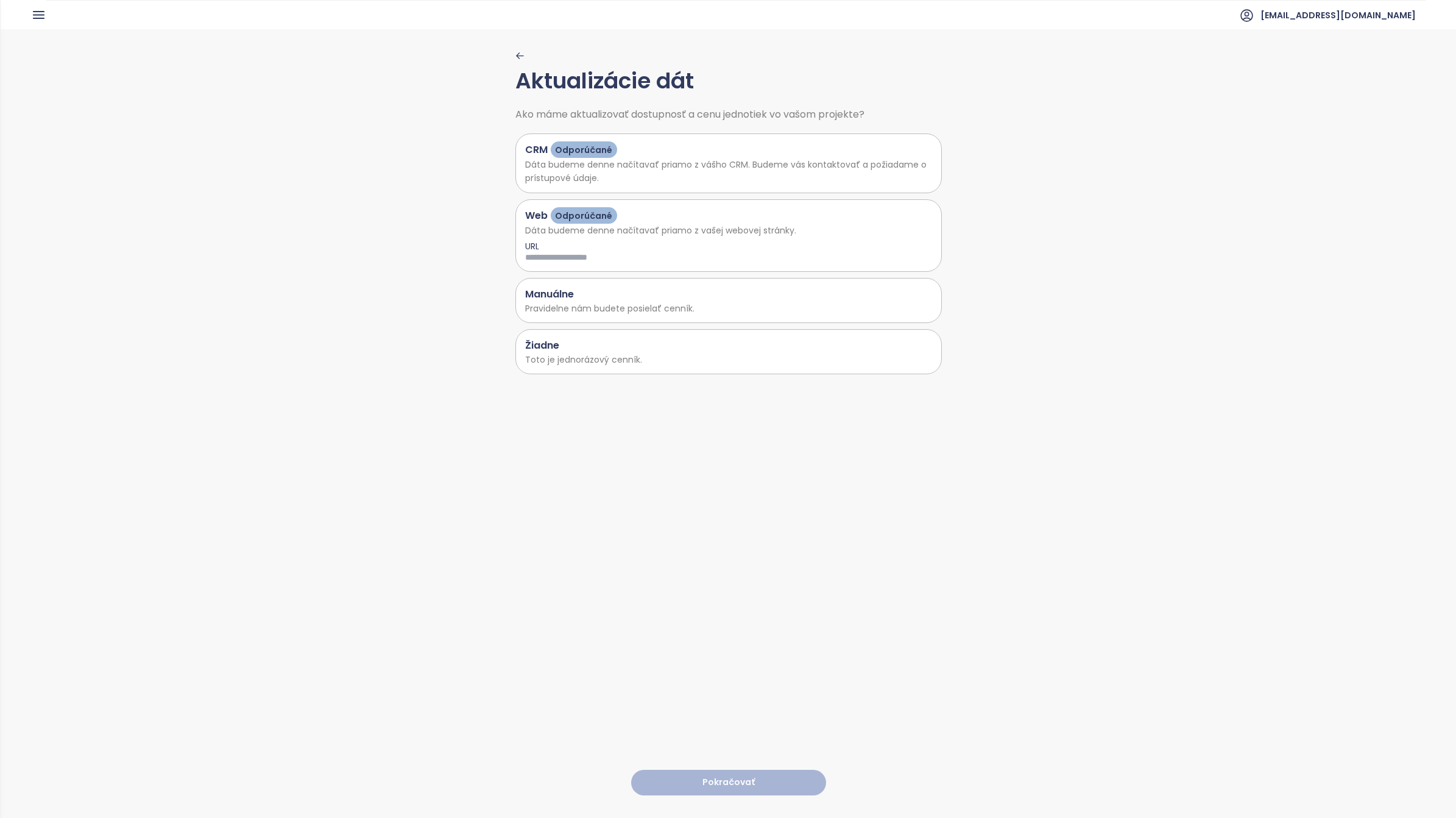
click at [577, 297] on div "Manuálne" at bounding box center [728, 294] width 407 height 15
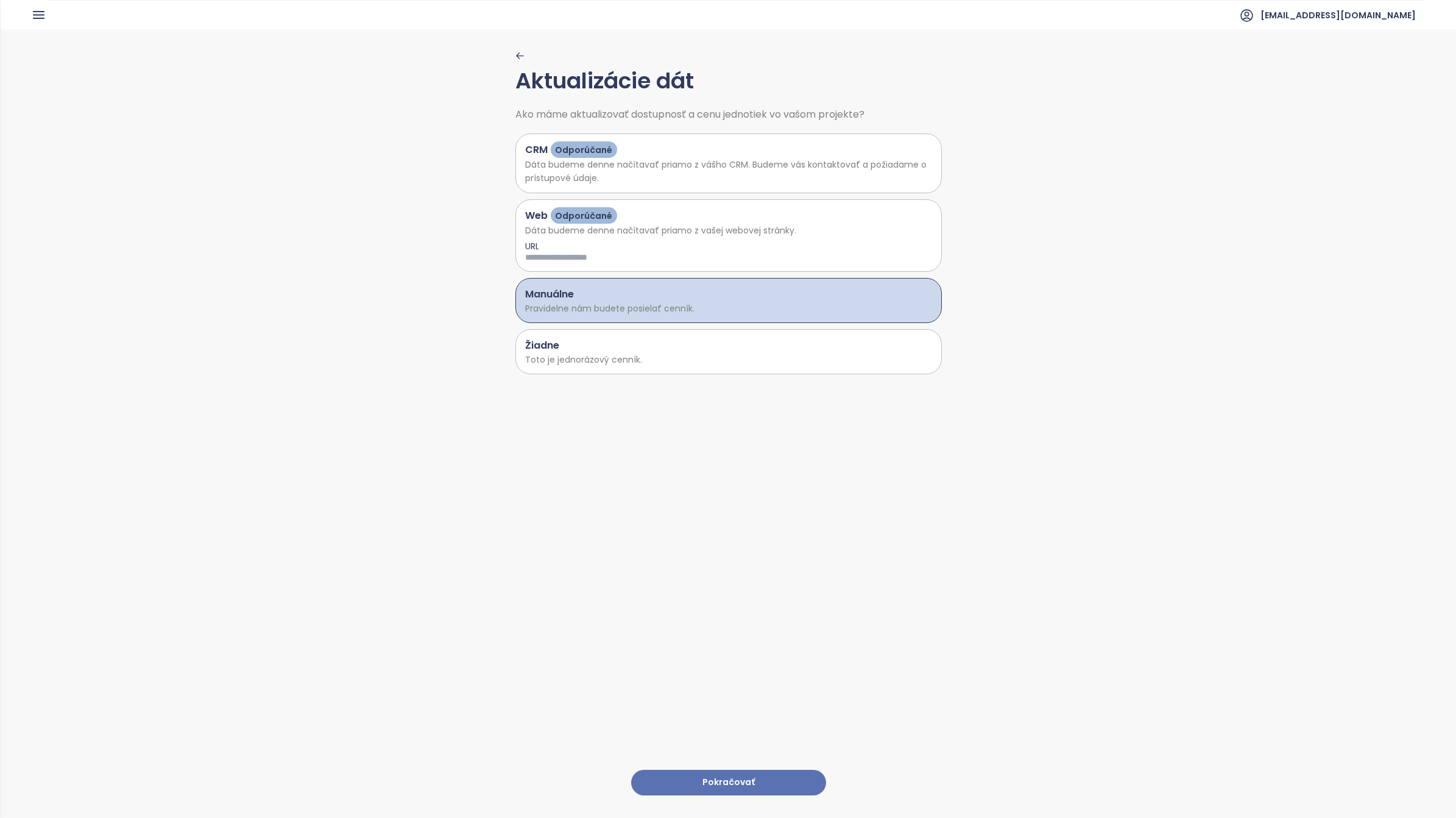
click at [726, 769] on button "Pokračovať" at bounding box center [729, 782] width 195 height 26
